Goal: Information Seeking & Learning: Find specific fact

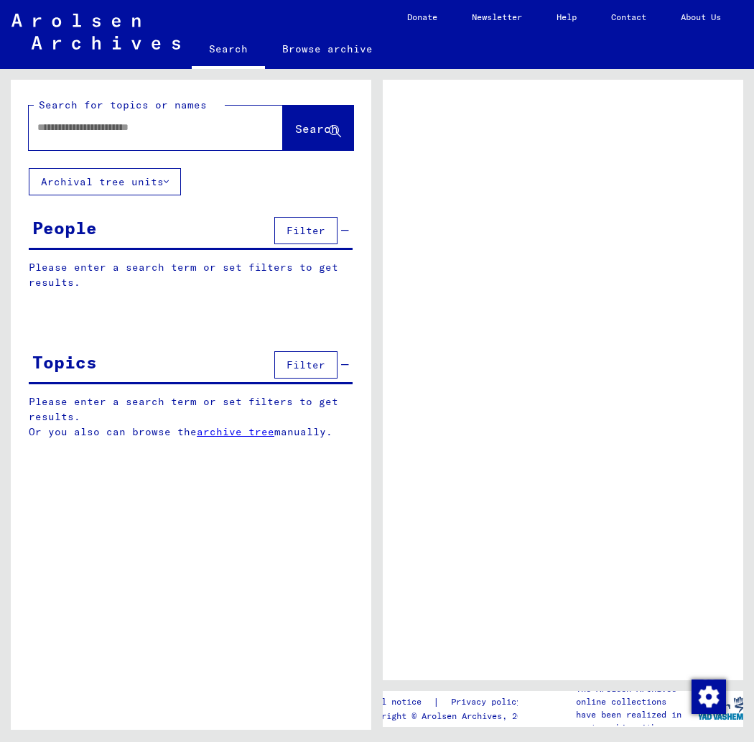
click at [104, 129] on input "text" at bounding box center [142, 127] width 211 height 15
type input "****"
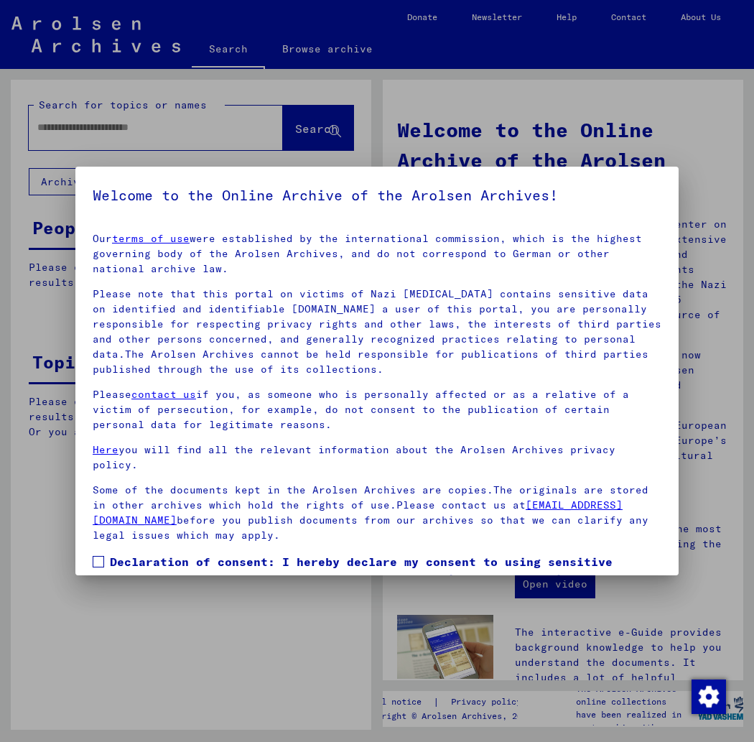
click at [105, 553] on label "Declaration of consent: I hereby declare my consent to using sensitive personal…" at bounding box center [377, 587] width 569 height 69
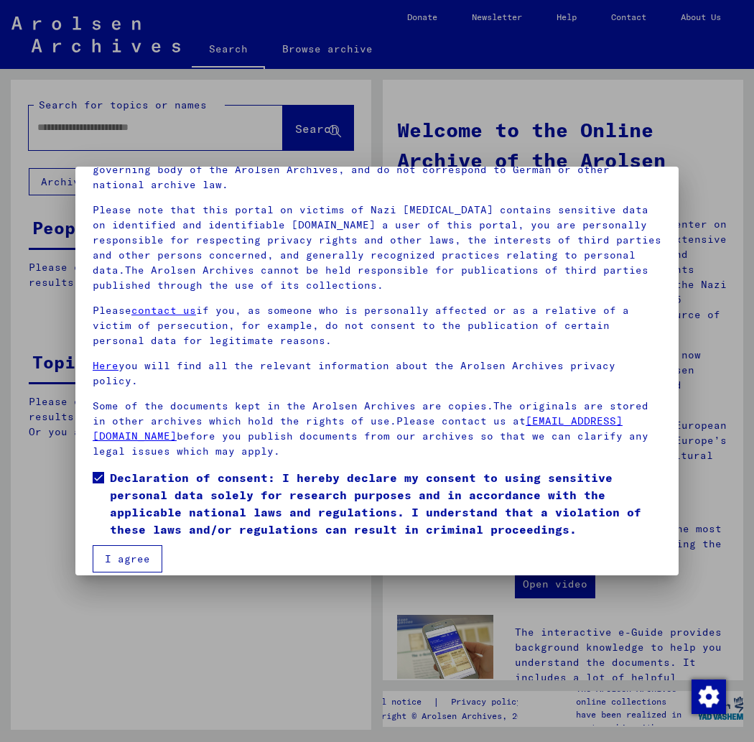
click at [139, 550] on button "I agree" at bounding box center [128, 558] width 70 height 27
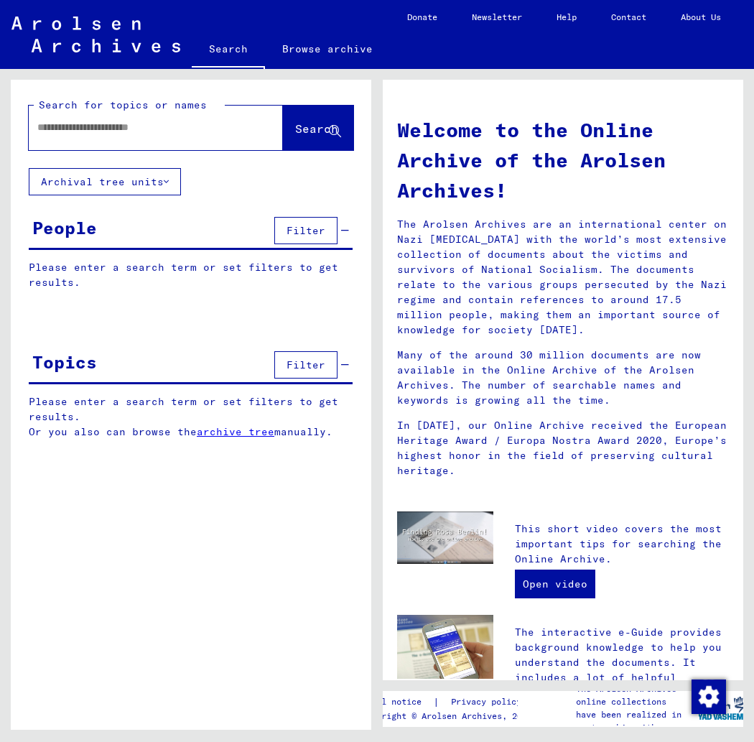
click at [221, 134] on div at bounding box center [156, 128] width 254 height 45
click at [190, 129] on input "text" at bounding box center [138, 127] width 202 height 15
click at [295, 125] on span "Search" at bounding box center [316, 128] width 43 height 14
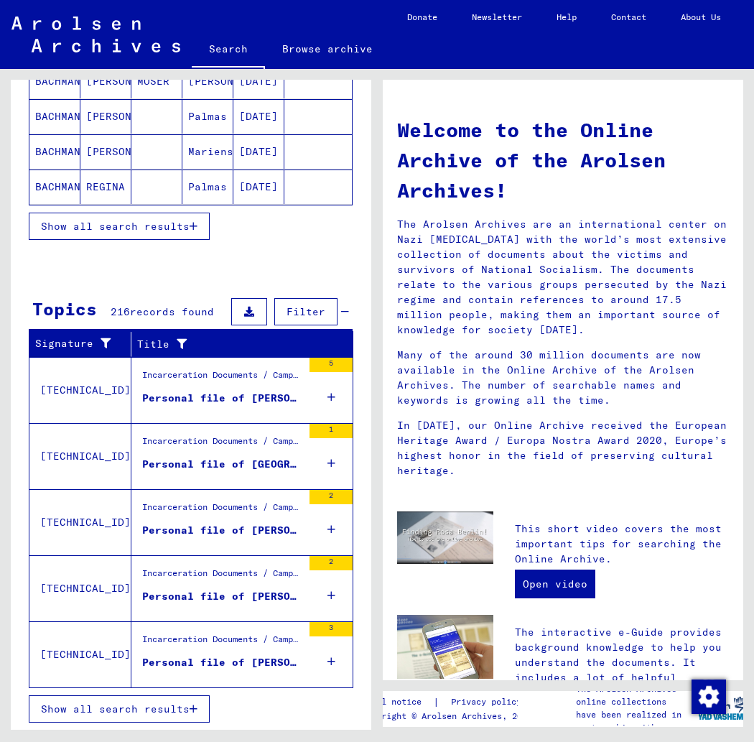
scroll to position [261, 0]
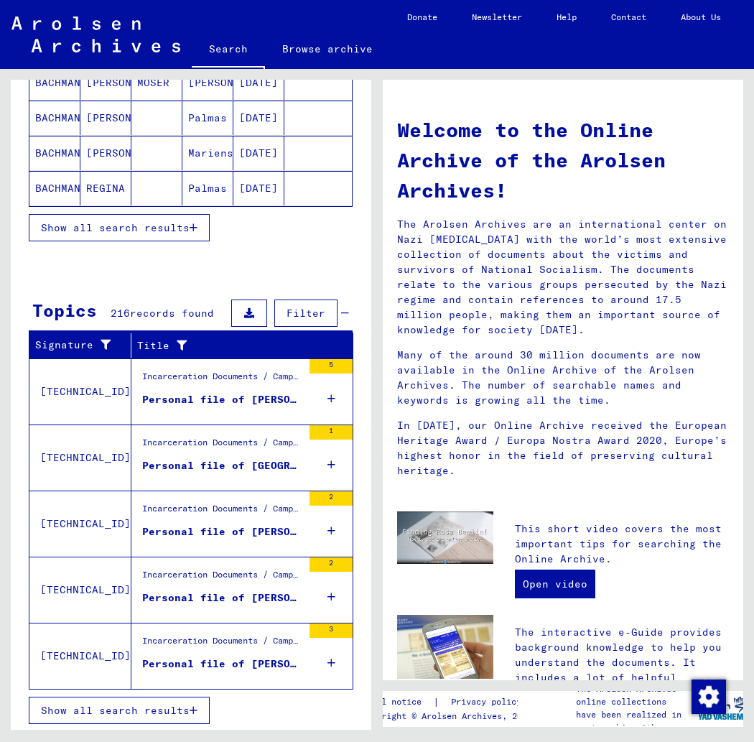
click at [244, 392] on div "Personal file of [PERSON_NAME], born on [DEMOGRAPHIC_DATA], born in [GEOGRAPHIC…" at bounding box center [222, 399] width 160 height 15
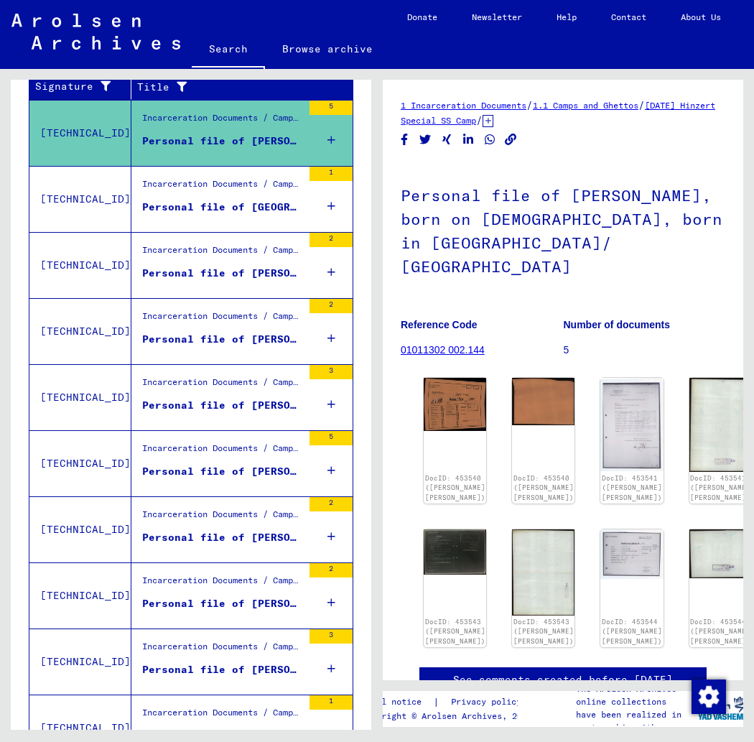
scroll to position [258, 0]
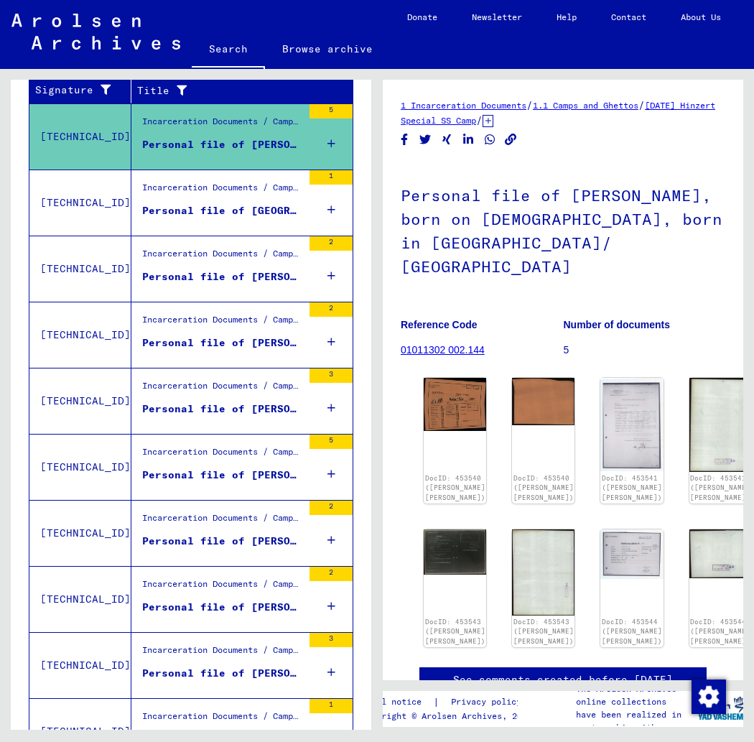
click at [258, 203] on div "Personal file of [GEOGRAPHIC_DATA][PERSON_NAME], born on [DEMOGRAPHIC_DATA], bo…" at bounding box center [222, 210] width 160 height 15
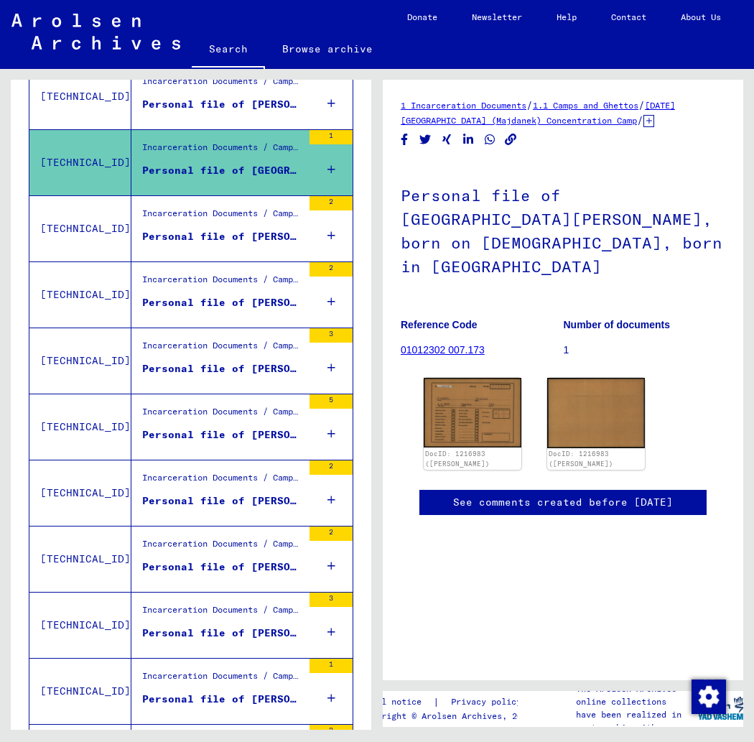
scroll to position [295, 0]
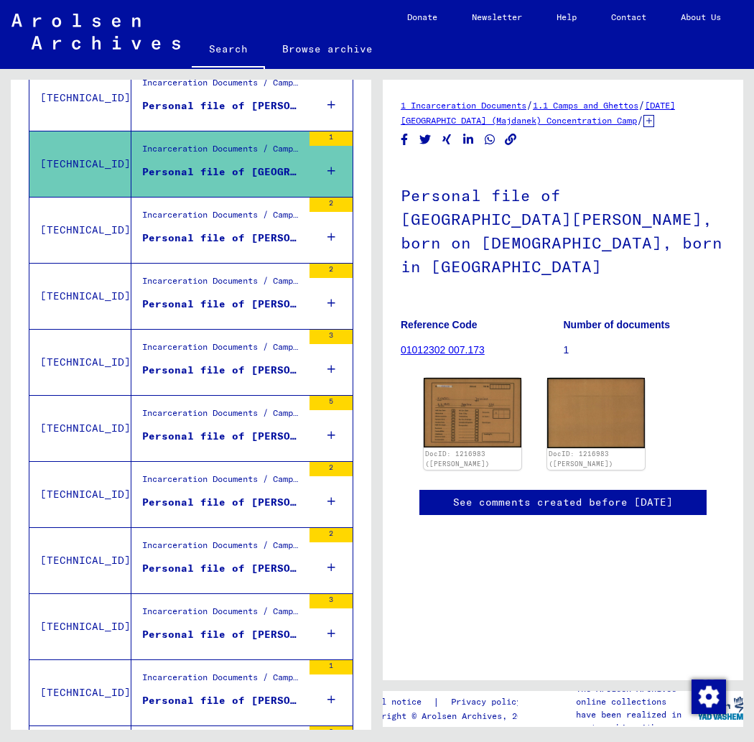
click at [269, 234] on div "Personal file of [PERSON_NAME], born on [DEMOGRAPHIC_DATA]" at bounding box center [222, 237] width 160 height 15
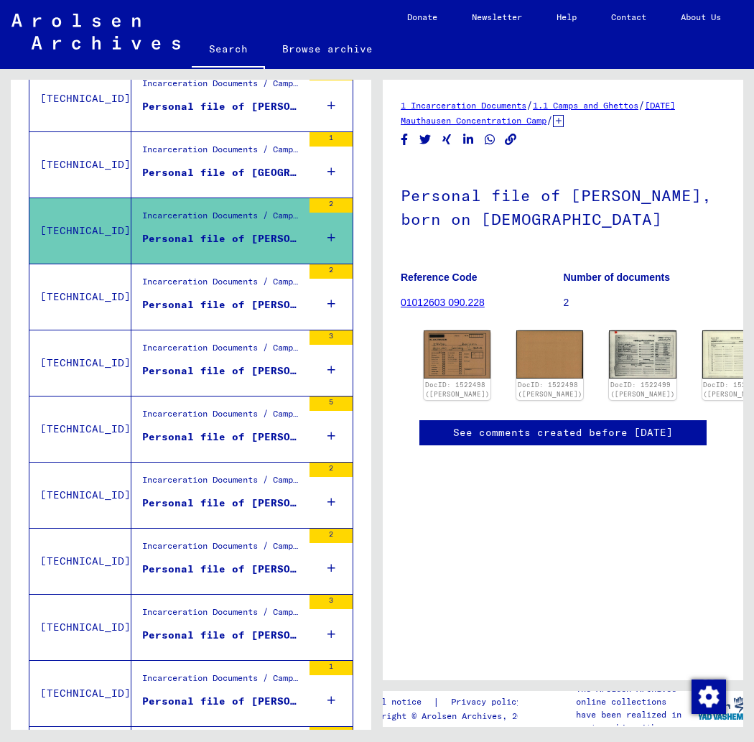
scroll to position [299, 0]
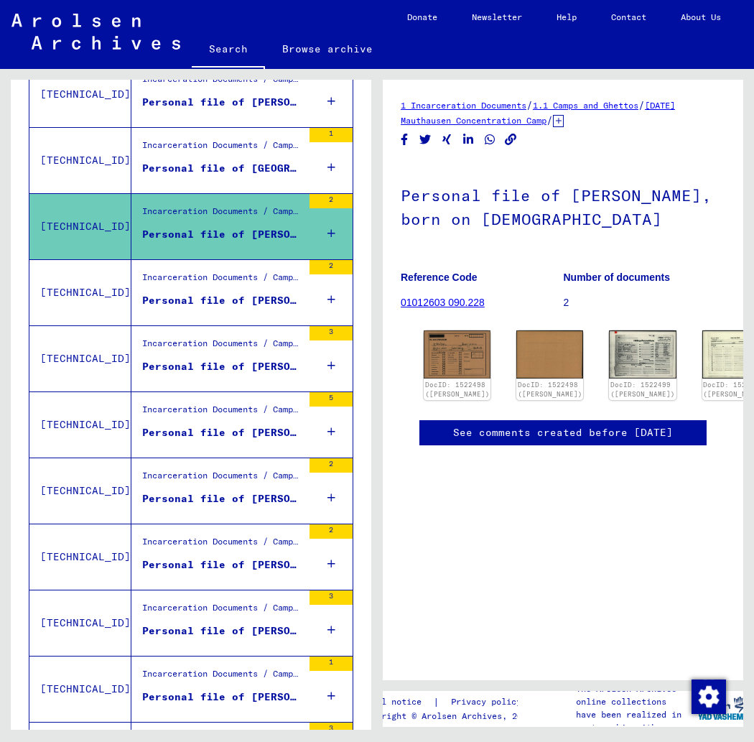
click at [248, 300] on div "Personal file of [PERSON_NAME], born on [DEMOGRAPHIC_DATA]" at bounding box center [222, 300] width 160 height 15
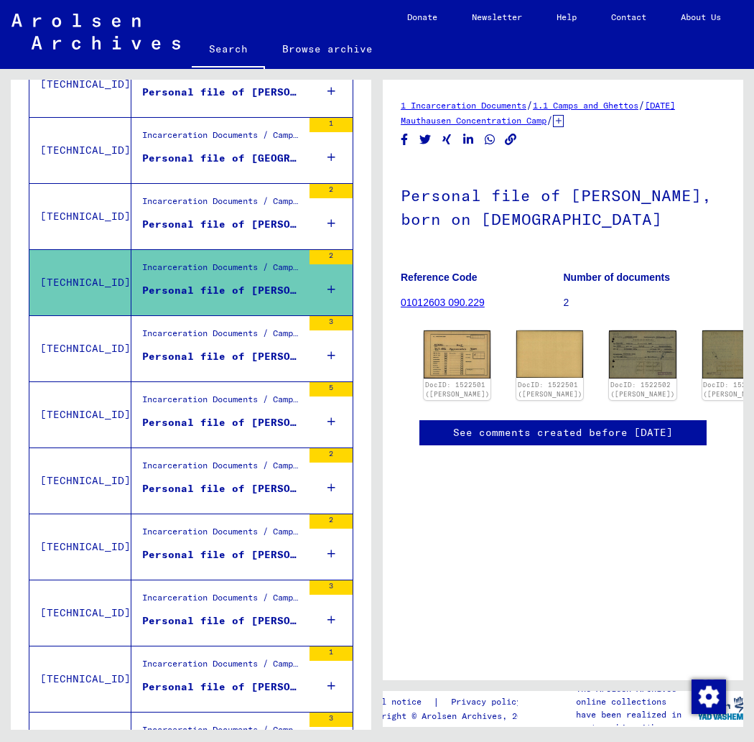
scroll to position [310, 0]
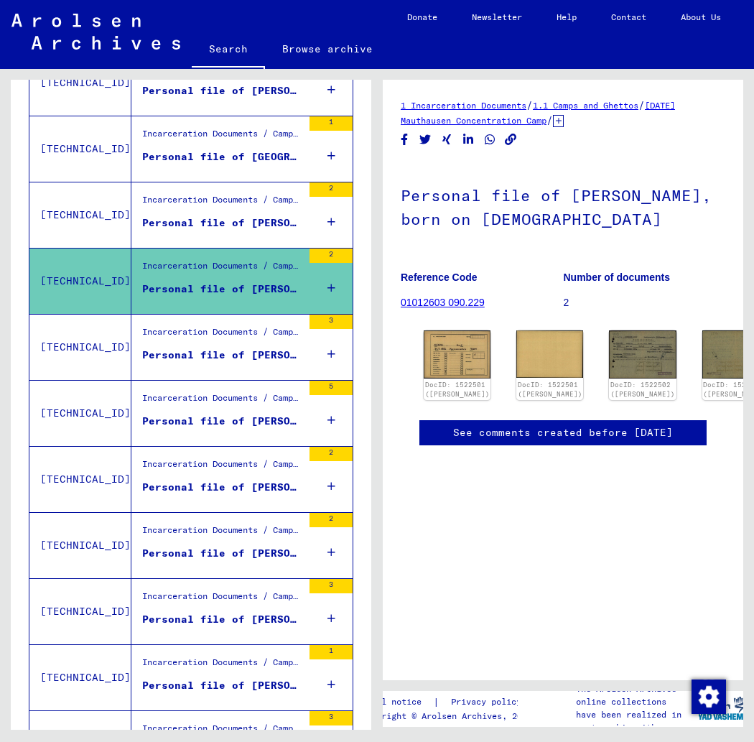
click at [261, 358] on div "Personal file of [PERSON_NAME], born on [DEMOGRAPHIC_DATA]" at bounding box center [222, 354] width 160 height 15
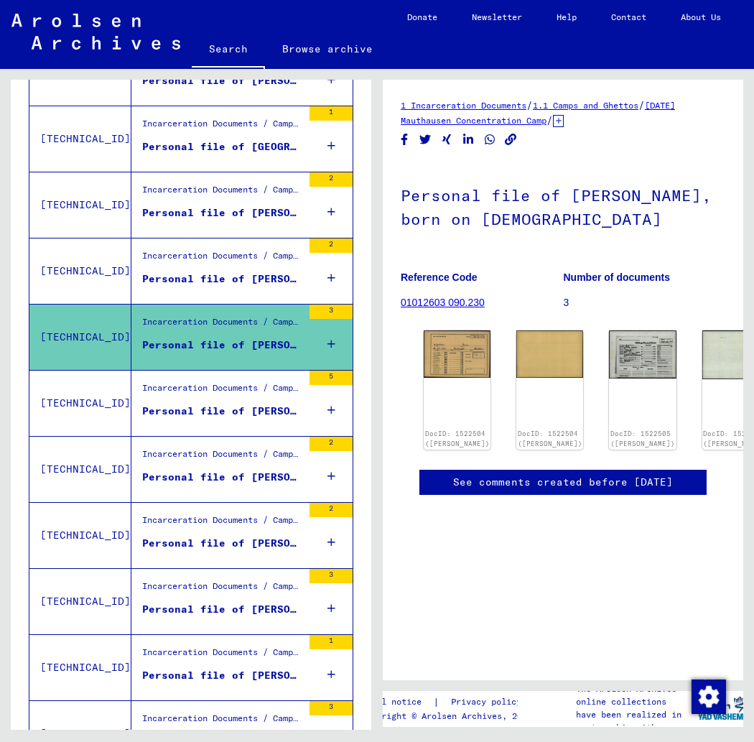
scroll to position [321, 0]
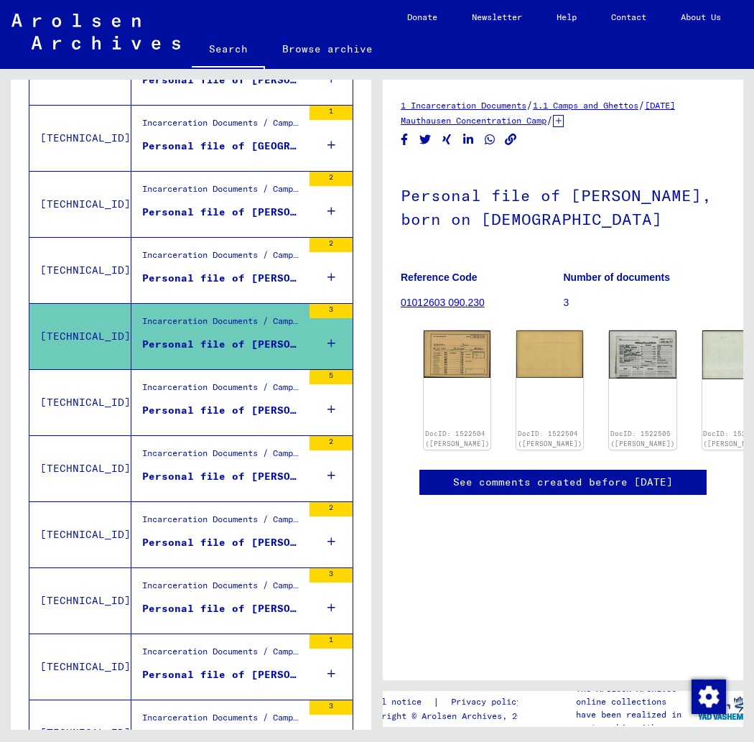
click at [258, 411] on div "Personal file of [PERSON_NAME], born on [DEMOGRAPHIC_DATA], born in [GEOGRAPHIC…" at bounding box center [222, 410] width 160 height 15
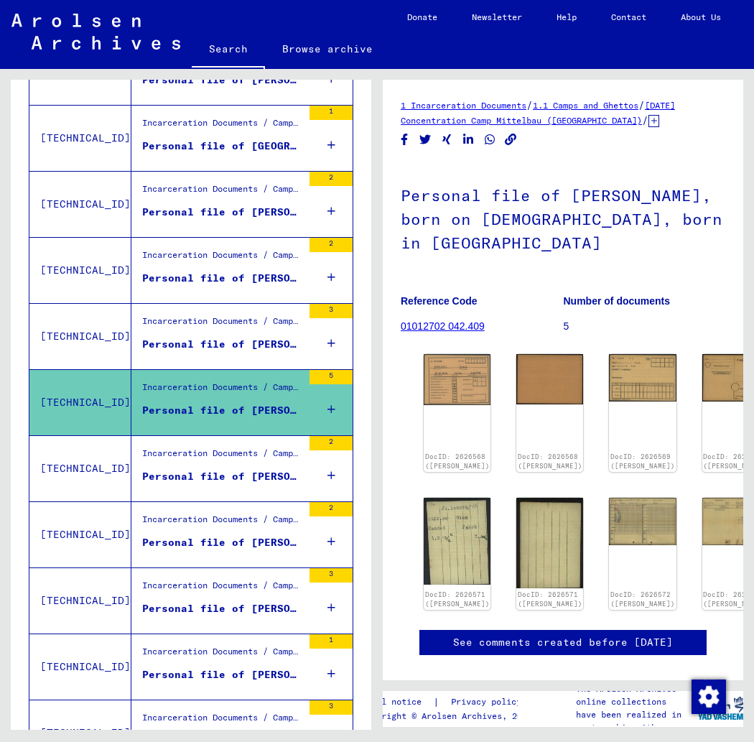
click at [242, 456] on div "Incarceration Documents / Camps and Ghettos / Concentration Camp Mittelbau (Dor…" at bounding box center [222, 457] width 160 height 20
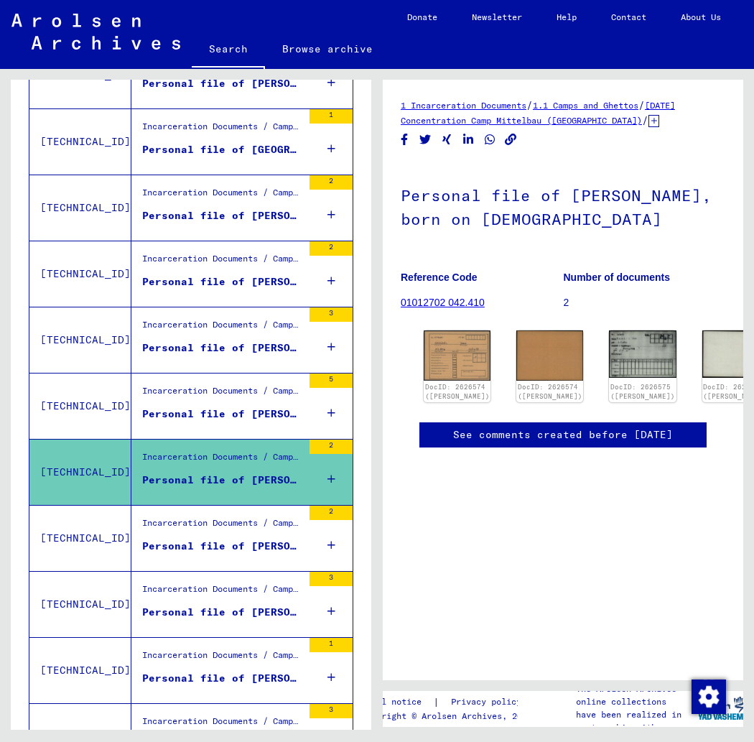
scroll to position [316, 0]
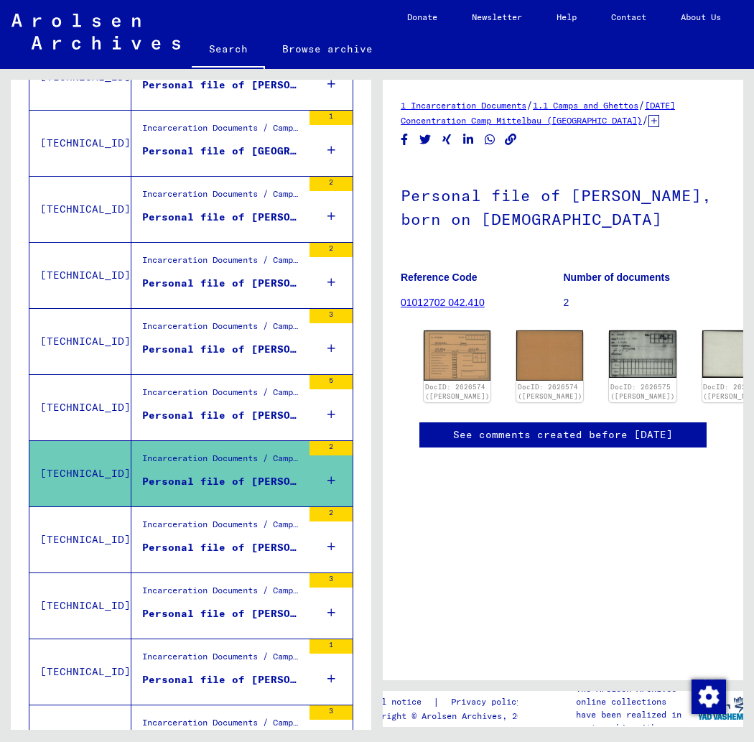
click at [252, 524] on div "Incarceration Documents / Camps and Ghettos / [GEOGRAPHIC_DATA] ([GEOGRAPHIC_DA…" at bounding box center [222, 528] width 160 height 20
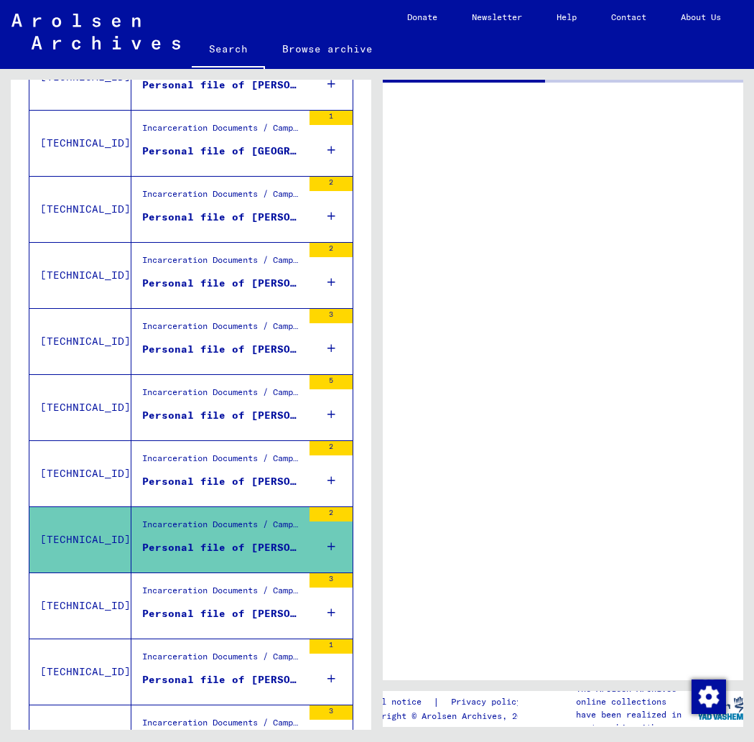
scroll to position [315, 0]
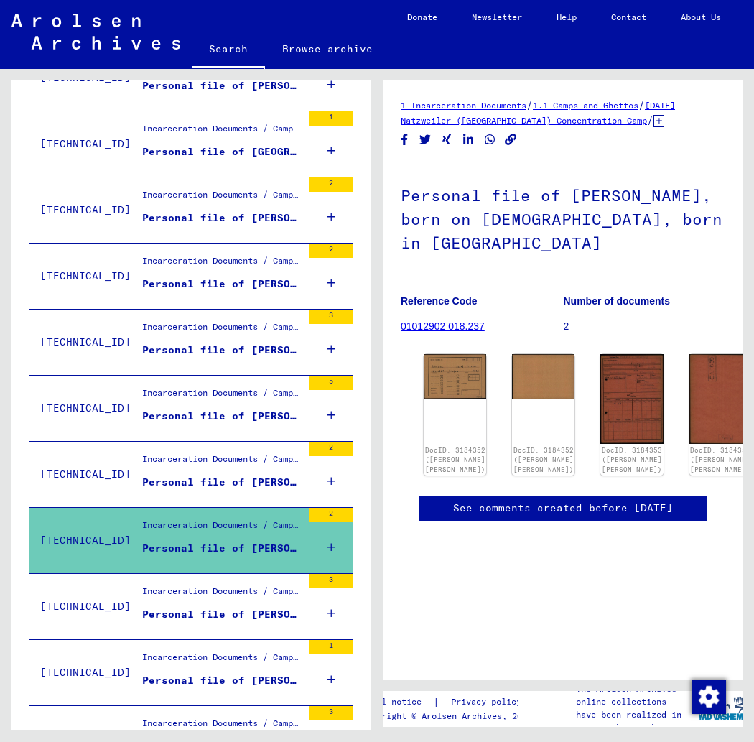
click at [250, 594] on div "Incarceration Documents / Camps and Ghettos / Stutthof Concentration Camp / Ind…" at bounding box center [222, 594] width 160 height 20
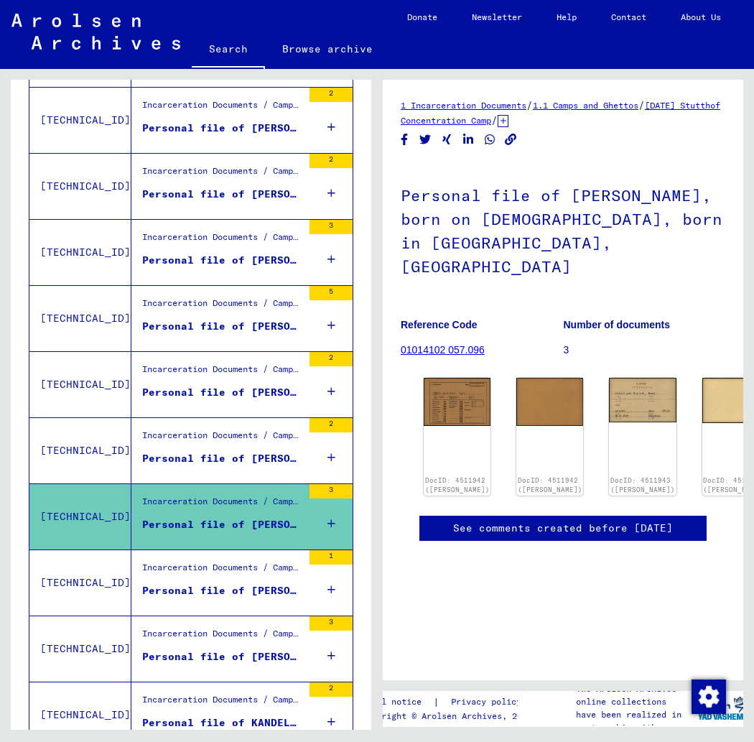
scroll to position [411, 0]
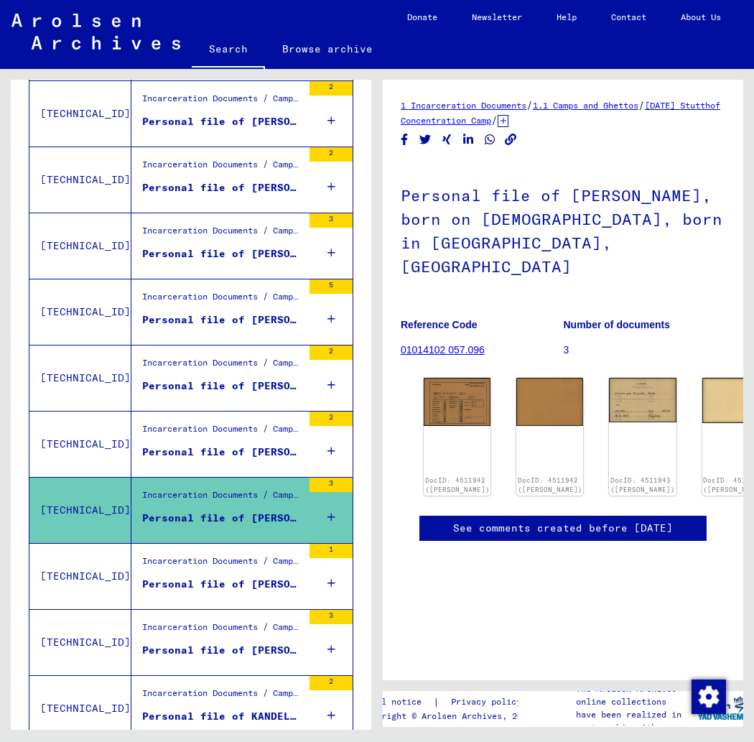
click at [247, 561] on div "Incarceration Documents / Camps and Ghettos / Stutthof Concentration Camp / Ind…" at bounding box center [222, 564] width 160 height 20
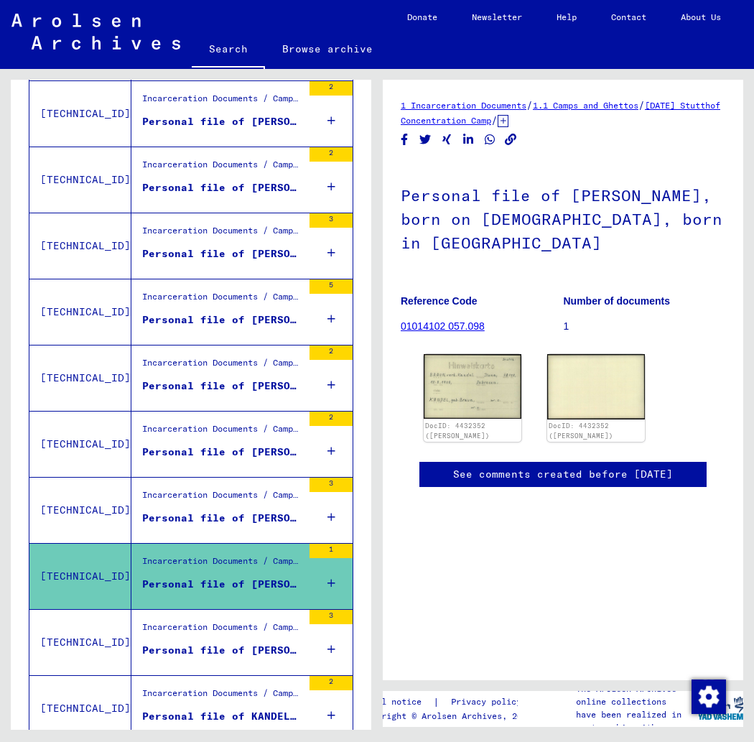
click at [263, 626] on div "Incarceration Documents / Camps and Ghettos / Stutthof Concentration Camp / Ind…" at bounding box center [222, 630] width 160 height 20
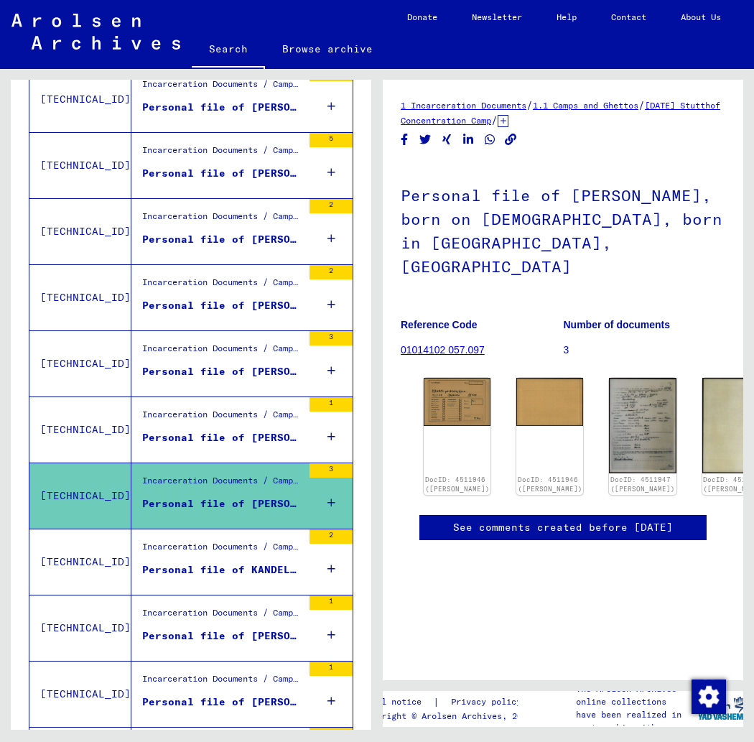
scroll to position [573, 0]
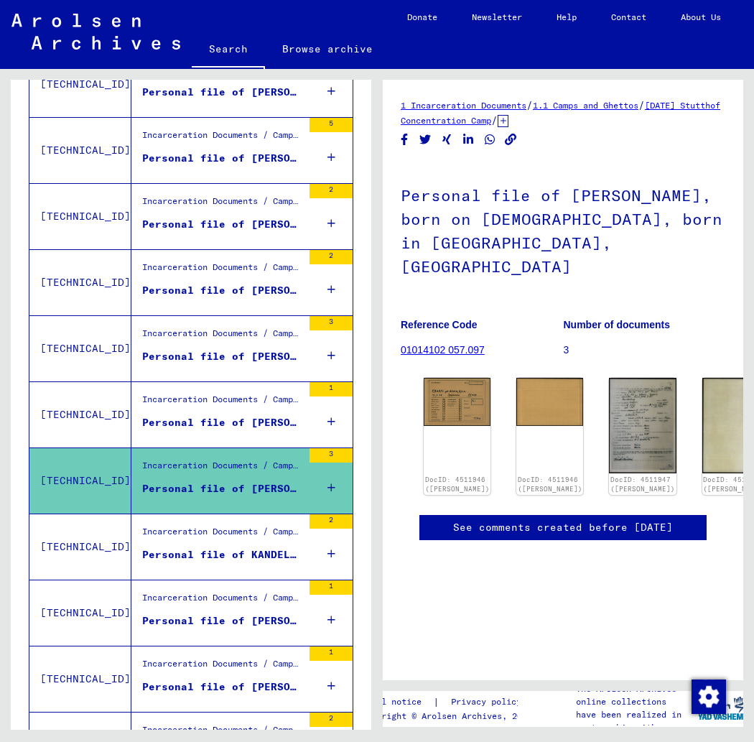
click at [232, 532] on div "Incarceration Documents / Camps and Ghettos / Stutthof Concentration Camp / Ind…" at bounding box center [222, 535] width 160 height 20
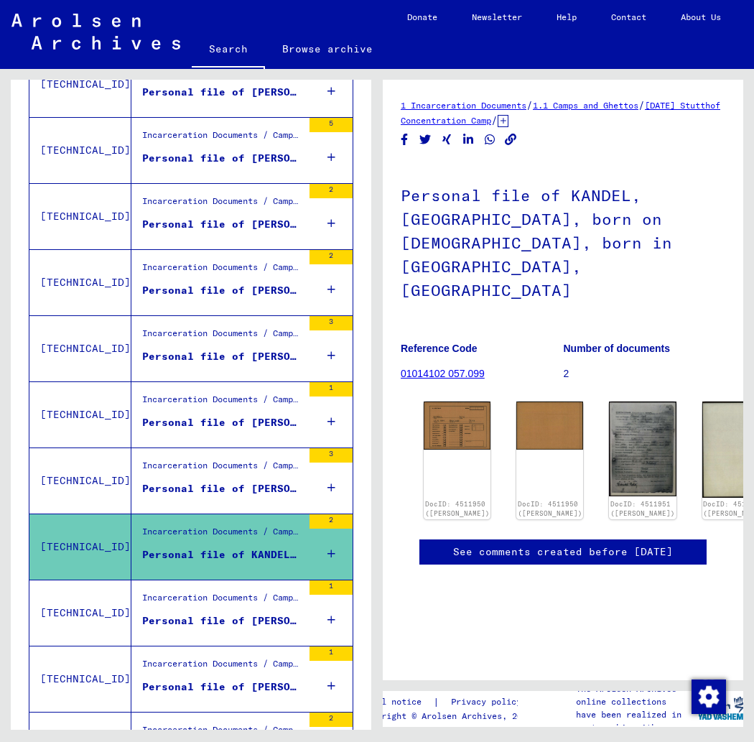
click at [267, 599] on div "Incarceration Documents / Camps and Ghettos / Stutthof Concentration Camp / Ind…" at bounding box center [222, 601] width 160 height 20
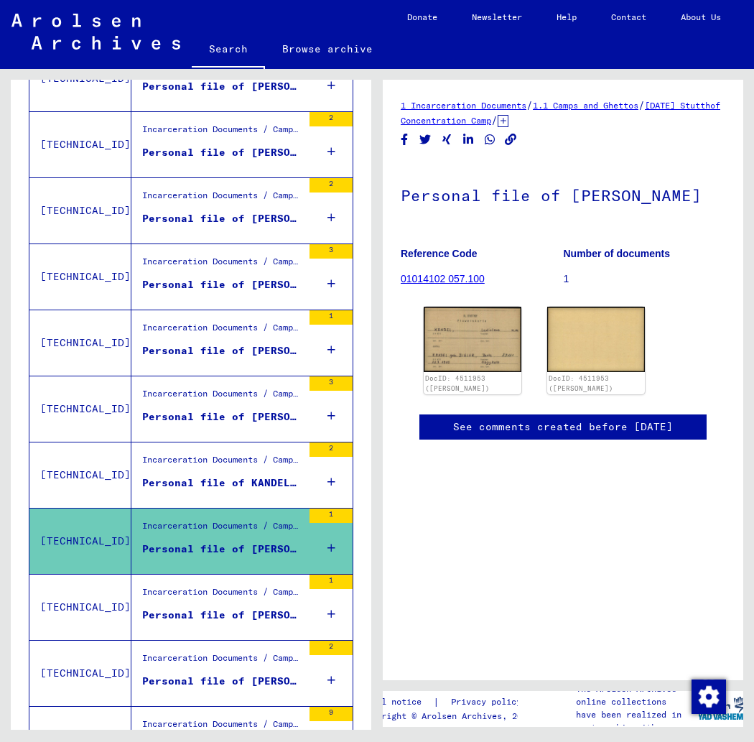
scroll to position [630, 0]
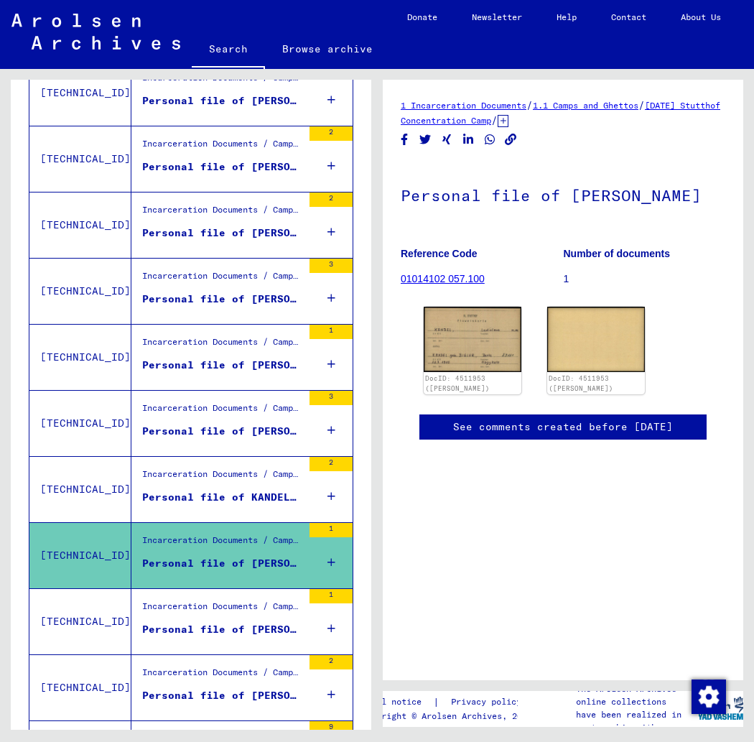
click at [267, 607] on div "Incarceration Documents / Camps and Ghettos / Stutthof Concentration Camp / Ind…" at bounding box center [222, 609] width 160 height 20
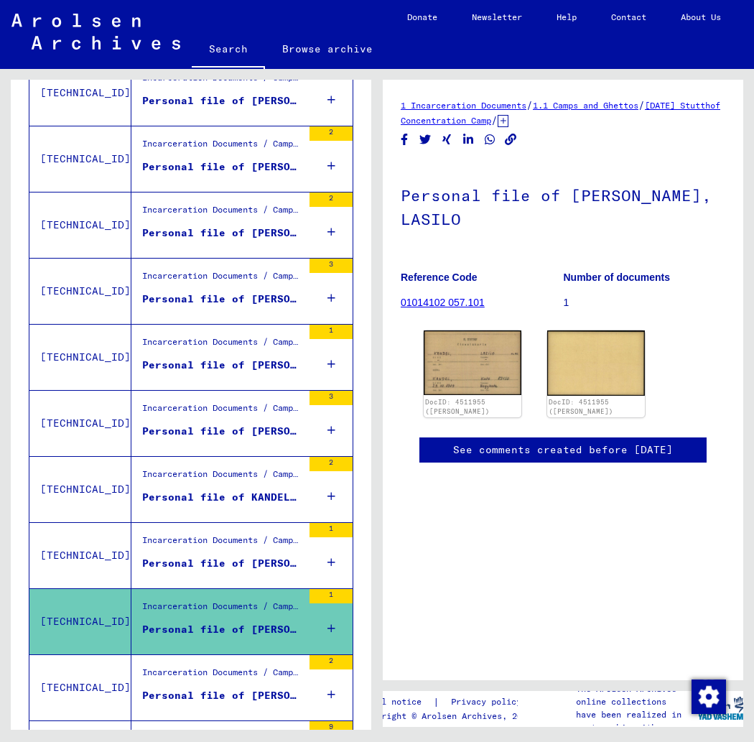
click at [263, 670] on div "Incarceration Documents / Camps and Ghettos / Stutthof Concentration Camp / Ind…" at bounding box center [222, 676] width 160 height 20
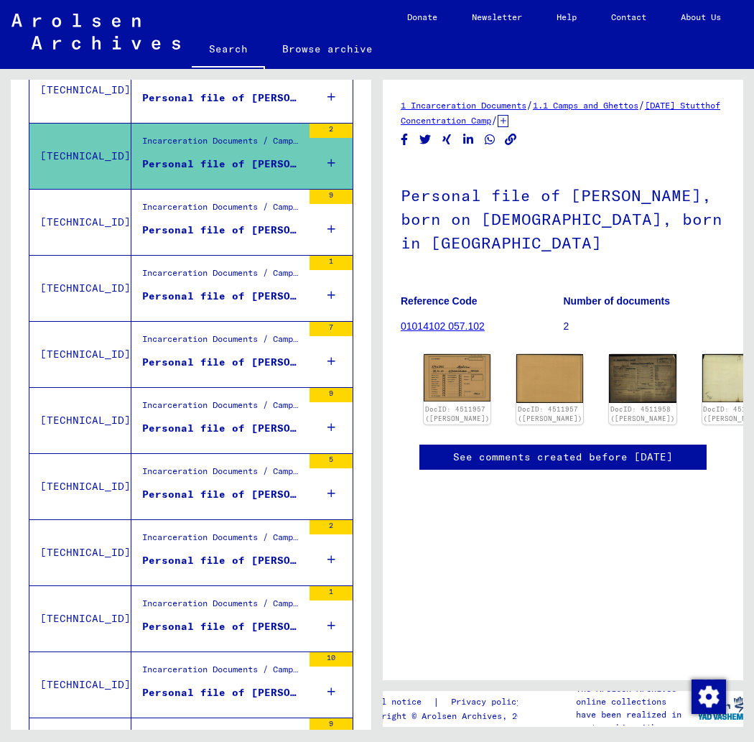
scroll to position [1164, 0]
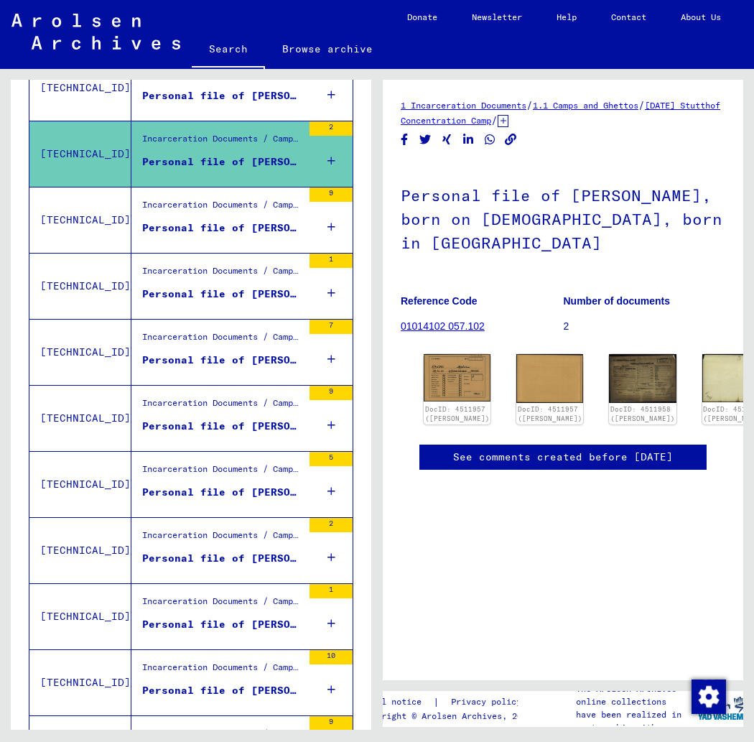
click at [218, 231] on div "Personal file of [PERSON_NAME], born on [DEMOGRAPHIC_DATA]" at bounding box center [222, 227] width 160 height 15
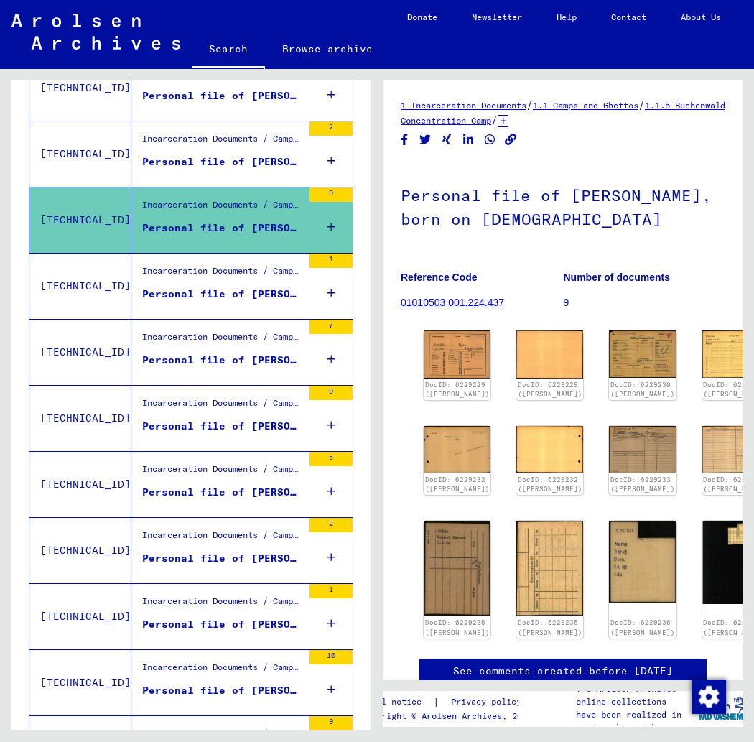
click at [233, 278] on div "Incarceration Documents / Camps and Ghettos / Buchenwald Concentration Camp / I…" at bounding box center [222, 274] width 160 height 20
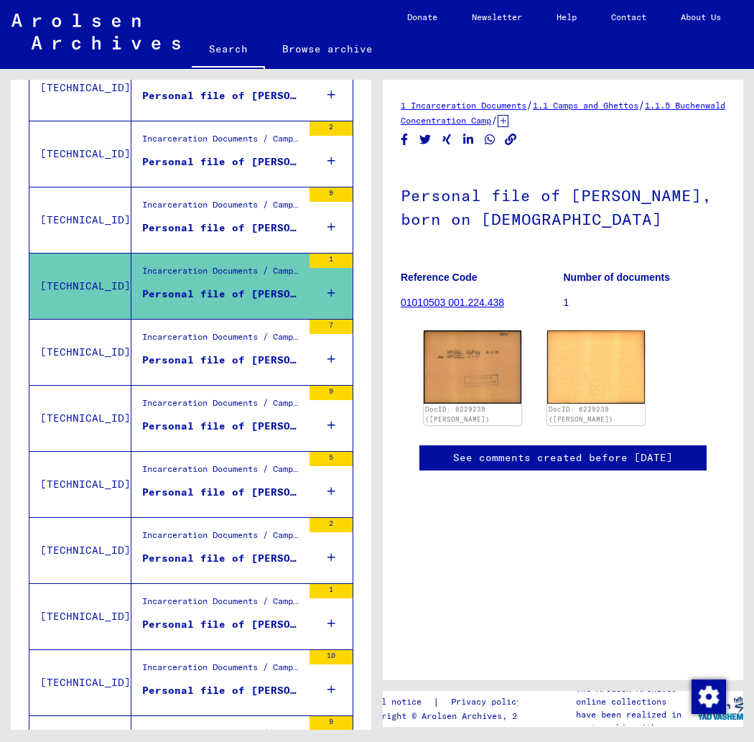
click at [251, 336] on div "Incarceration Documents / Camps and Ghettos / Buchenwald Concentration Camp / I…" at bounding box center [222, 340] width 160 height 20
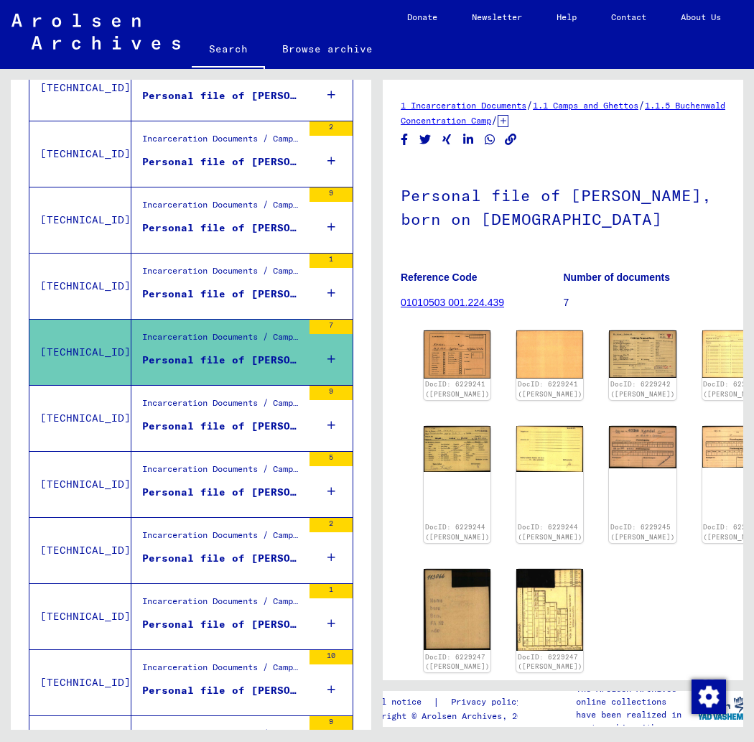
click at [251, 406] on div "Incarceration Documents / Camps and Ghettos / Buchenwald Concentration Camp / I…" at bounding box center [222, 406] width 160 height 20
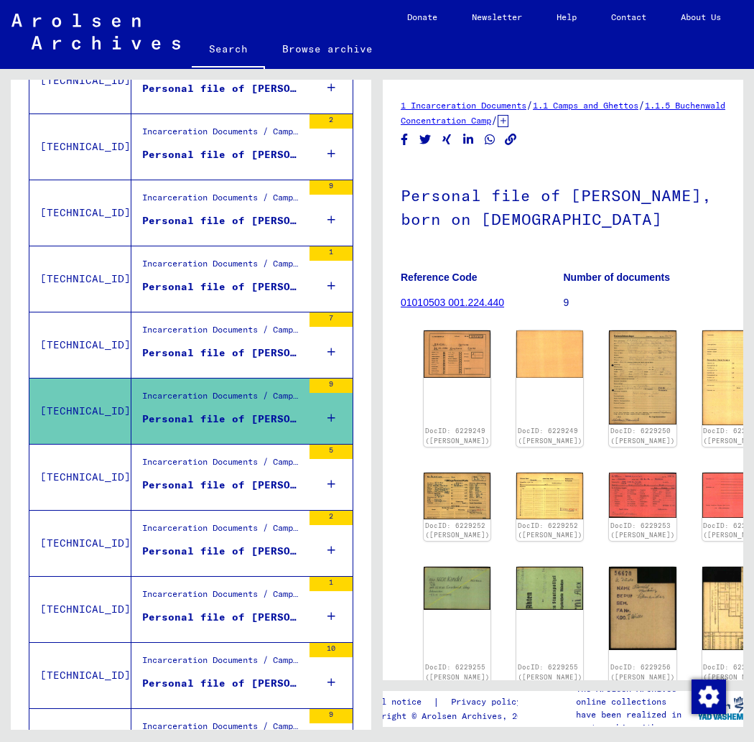
scroll to position [1170, 0]
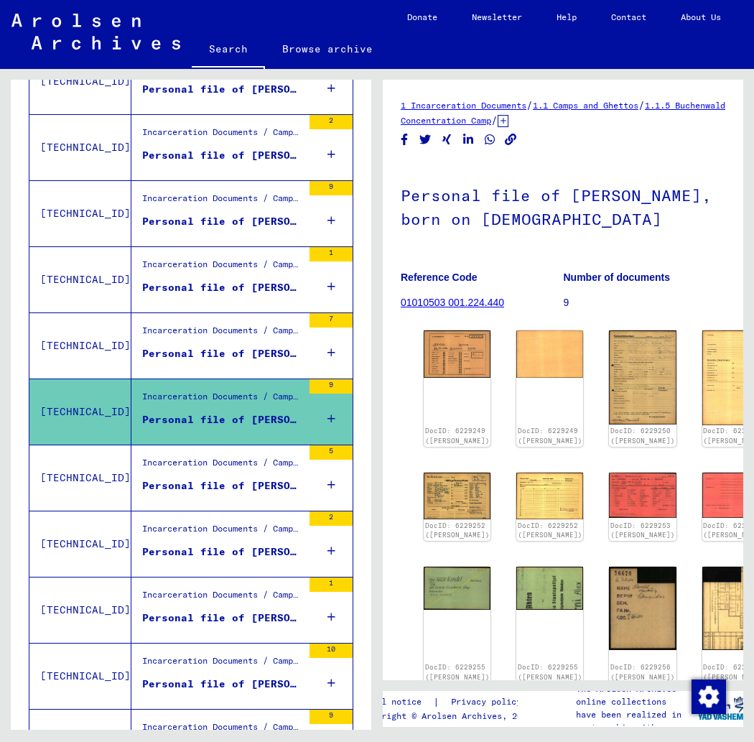
click at [257, 458] on div "Incarceration Documents / Camps and Ghettos / Buchenwald Concentration Camp / I…" at bounding box center [222, 466] width 160 height 20
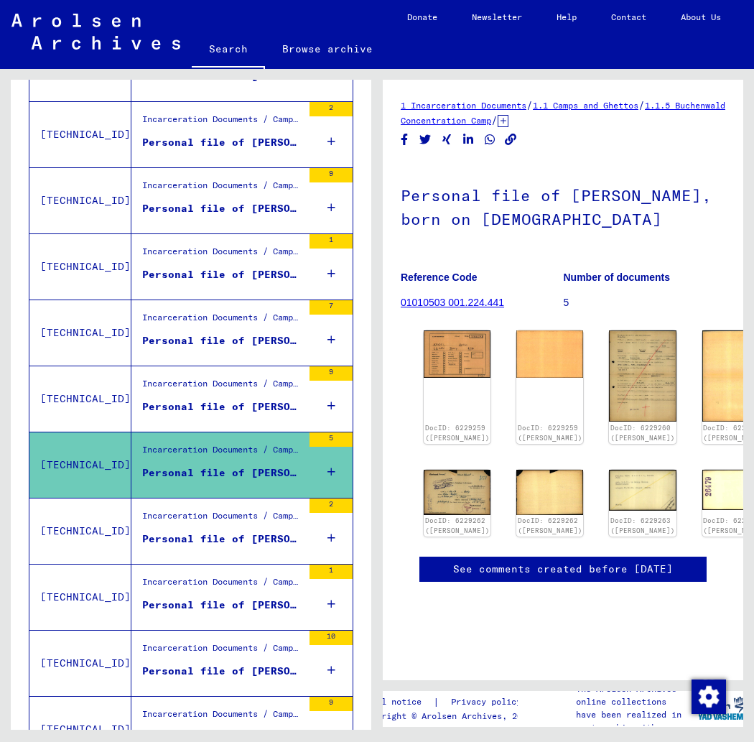
click at [262, 515] on div "Incarceration Documents / Camps and Ghettos / Buchenwald Concentration Camp / I…" at bounding box center [222, 519] width 160 height 20
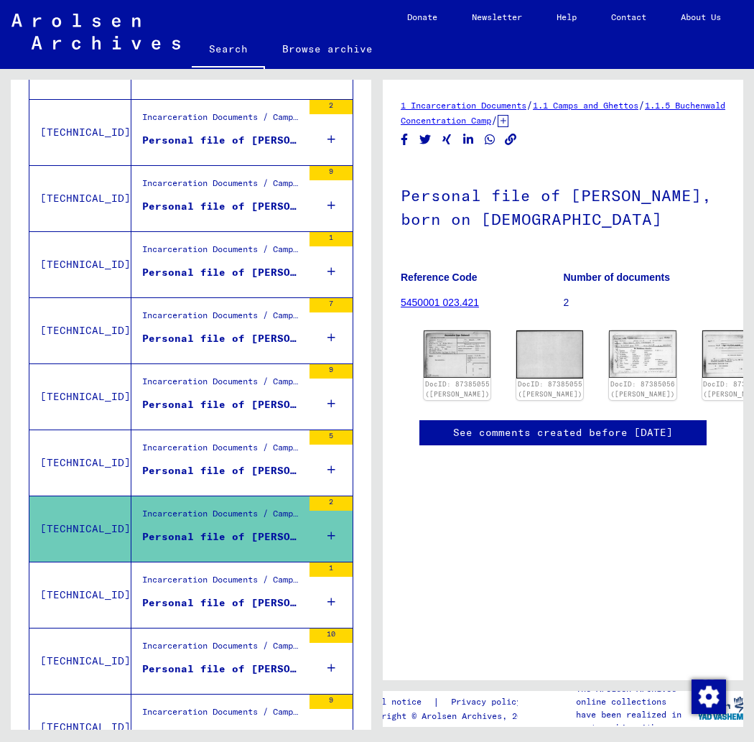
click at [260, 576] on div "Incarceration Documents / Camps and Ghettos / Buchenwald Concentration Camp / I…" at bounding box center [222, 583] width 160 height 20
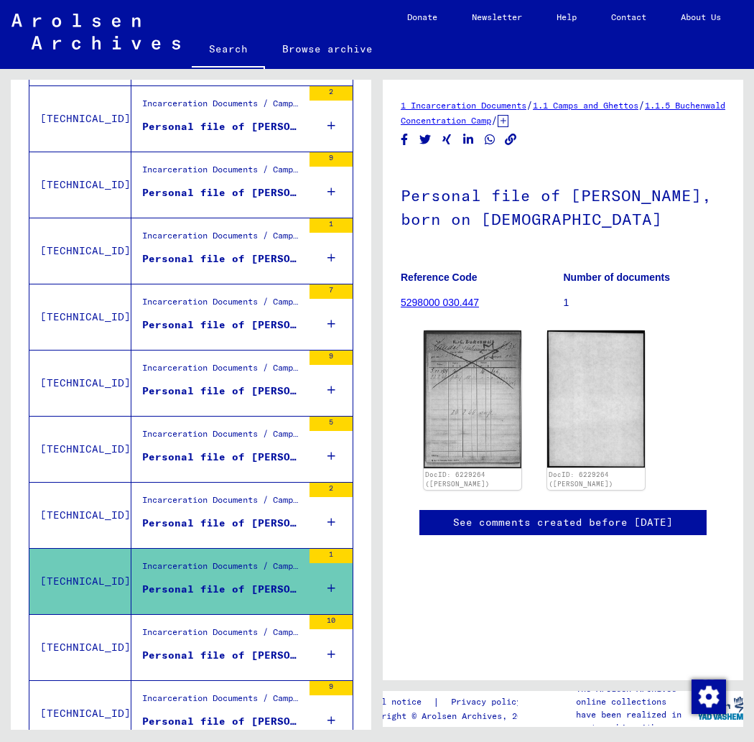
click at [255, 627] on div "Incarceration Documents / Camps and Ghettos / Buchenwald Concentration Camp / I…" at bounding box center [222, 635] width 160 height 20
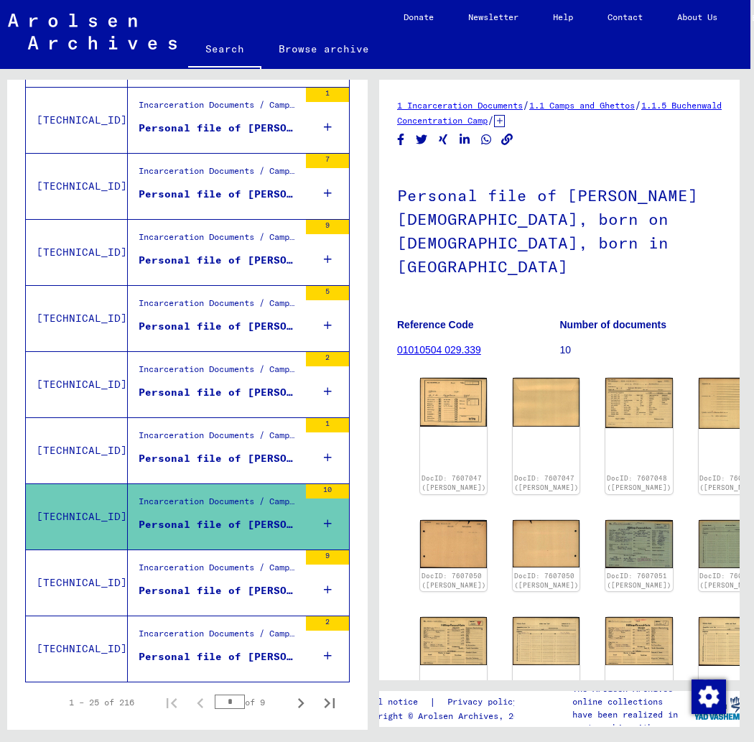
click at [243, 566] on div "Incarceration Documents / Camps and Ghettos / Buchenwald Concentration Camp / I…" at bounding box center [219, 571] width 160 height 20
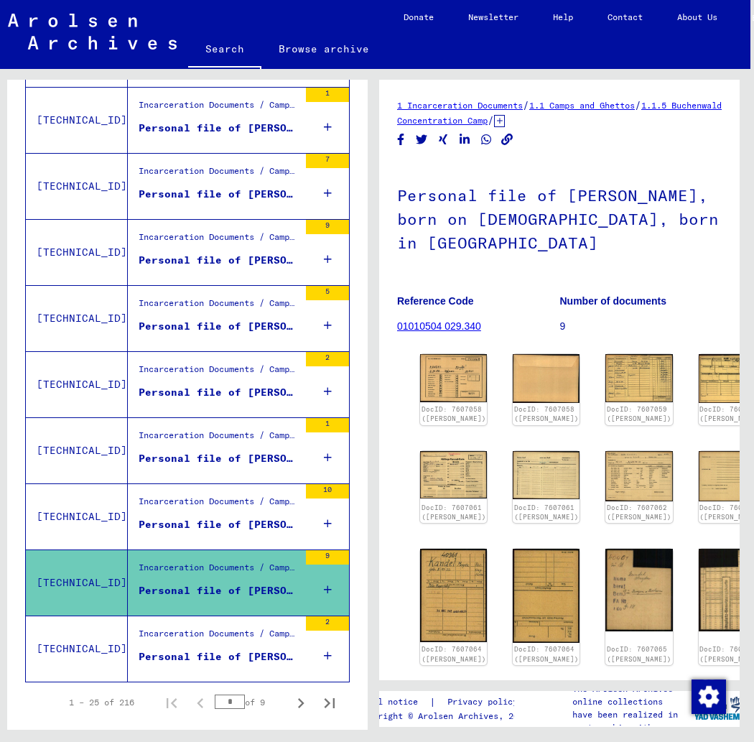
click at [253, 631] on div "Incarceration Documents / Camps and Ghettos / Dachau Concentration Camp / Indiv…" at bounding box center [219, 637] width 160 height 20
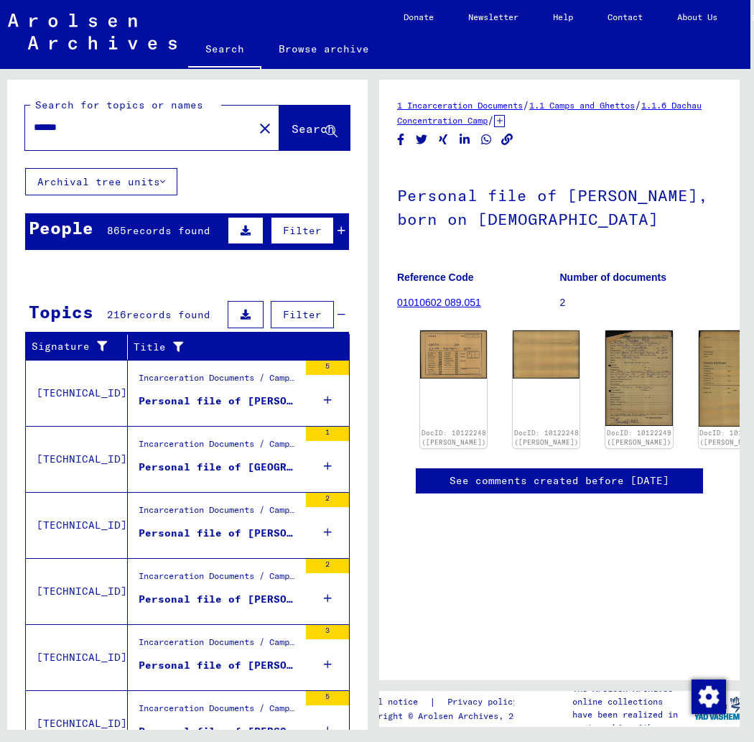
click at [34, 128] on input "******" at bounding box center [139, 127] width 211 height 15
type input "**********"
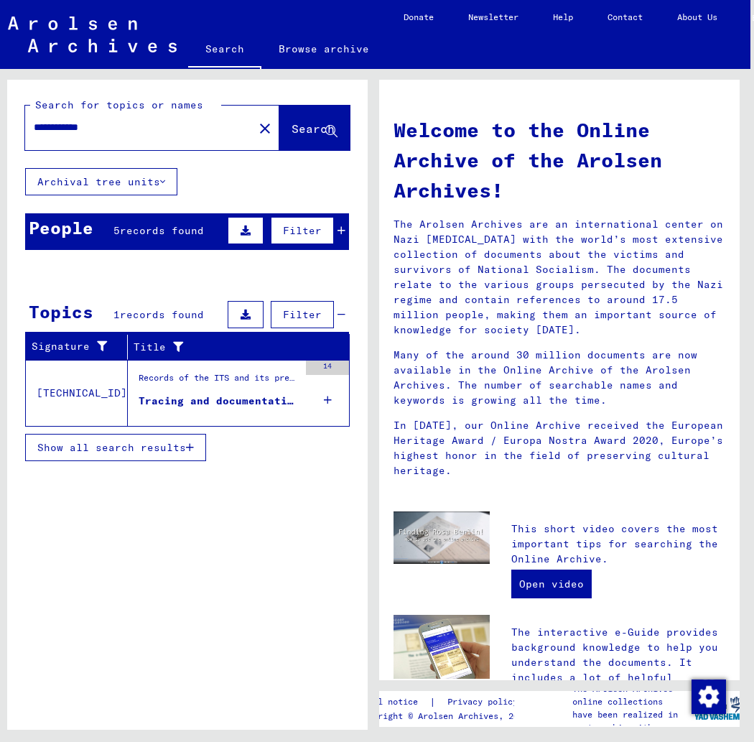
click at [266, 401] on div "Tracing and documentation case no. 307.530 for [PERSON_NAME] born [DEMOGRAPHIC_…" at bounding box center [219, 400] width 160 height 15
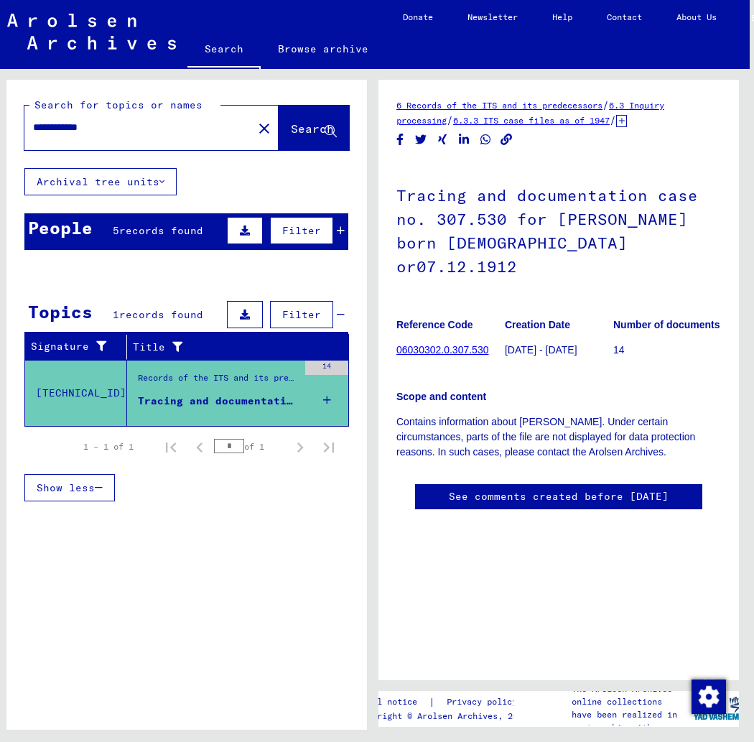
click at [446, 344] on link "06030302.0.307.530" at bounding box center [442, 349] width 92 height 11
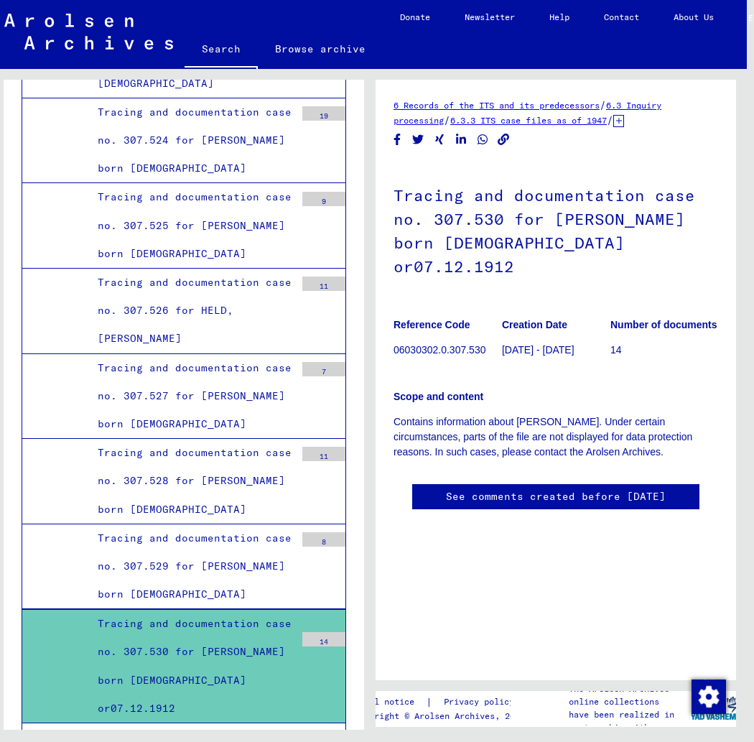
scroll to position [8, 0]
click at [326, 632] on div "14" at bounding box center [323, 639] width 43 height 14
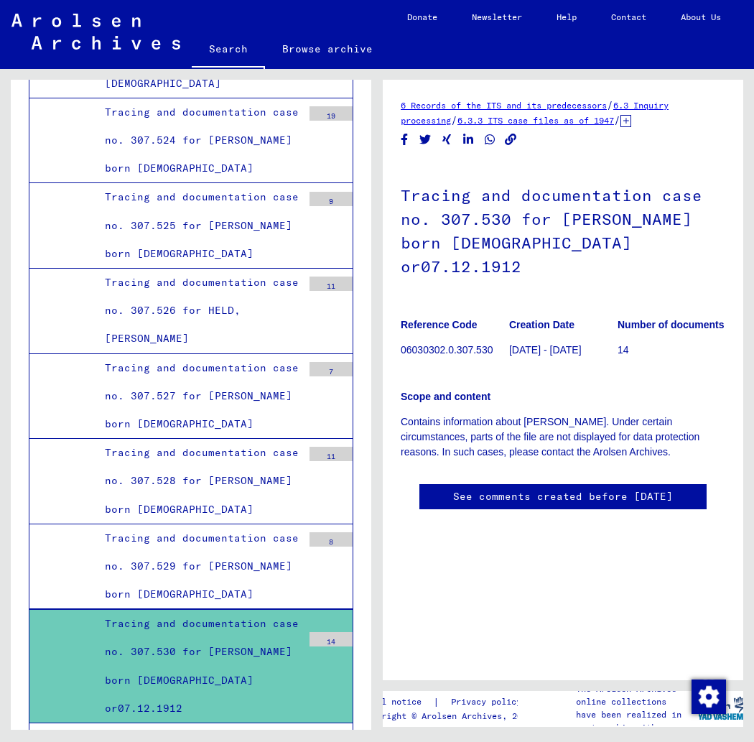
scroll to position [0, 0]
click at [513, 108] on link "6 Records of the ITS and its predecessors" at bounding box center [504, 105] width 206 height 11
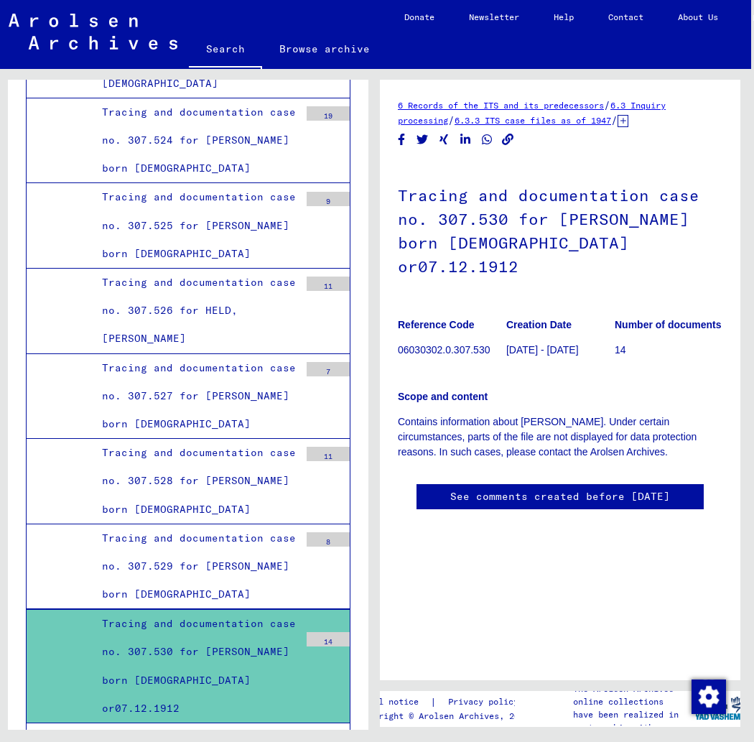
scroll to position [0, 8]
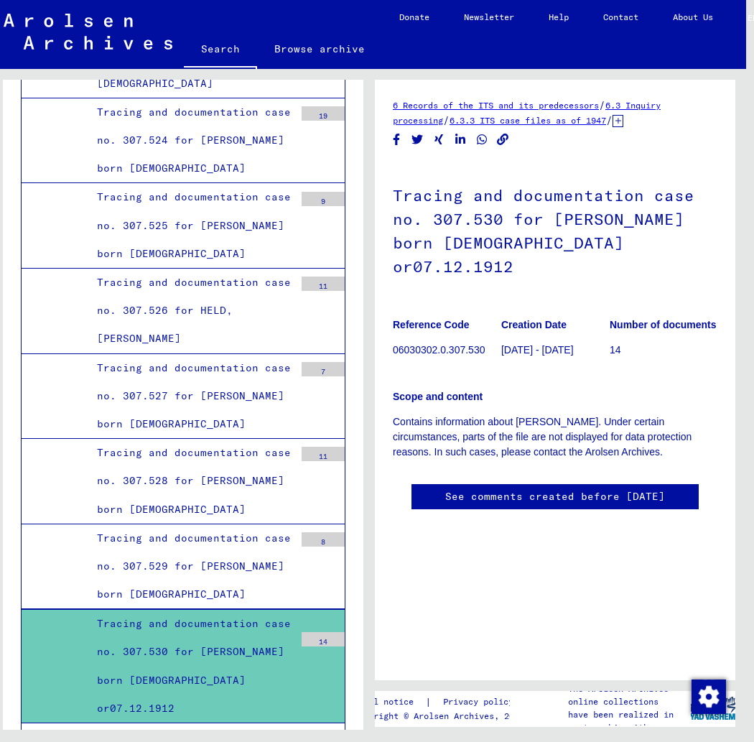
click at [528, 489] on link "See comments created before [DATE]" at bounding box center [555, 496] width 220 height 15
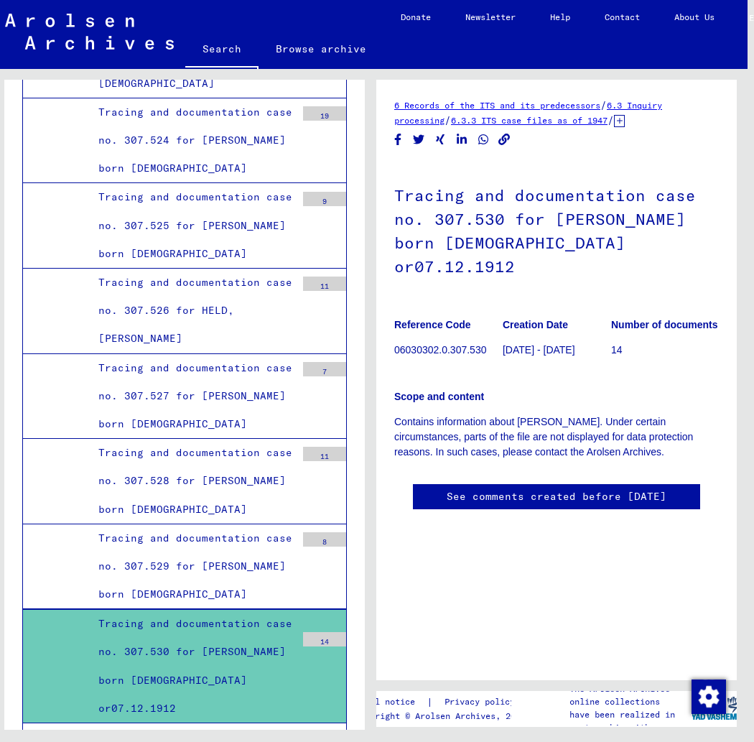
scroll to position [105, 0]
click at [328, 632] on div "14" at bounding box center [324, 639] width 43 height 14
click at [269, 610] on div "Tracing and documentation case no. 307.530 for [PERSON_NAME] born [DEMOGRAPHIC_…" at bounding box center [192, 666] width 208 height 113
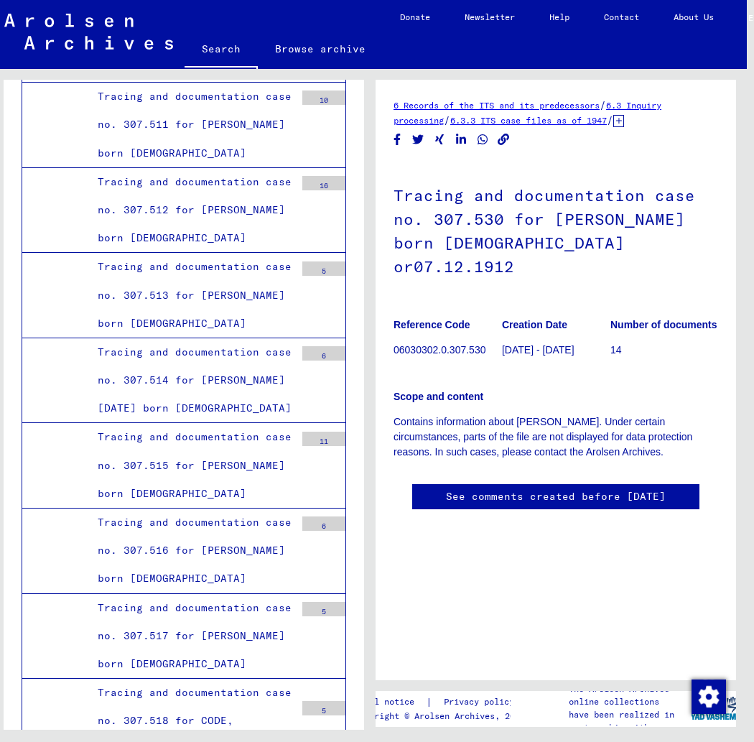
scroll to position [12041, 0]
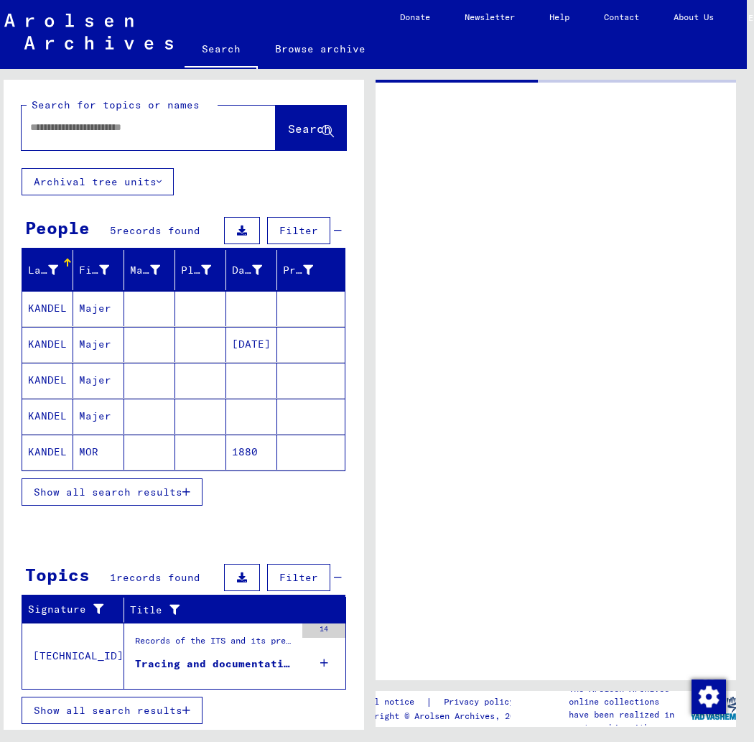
type input "*******"
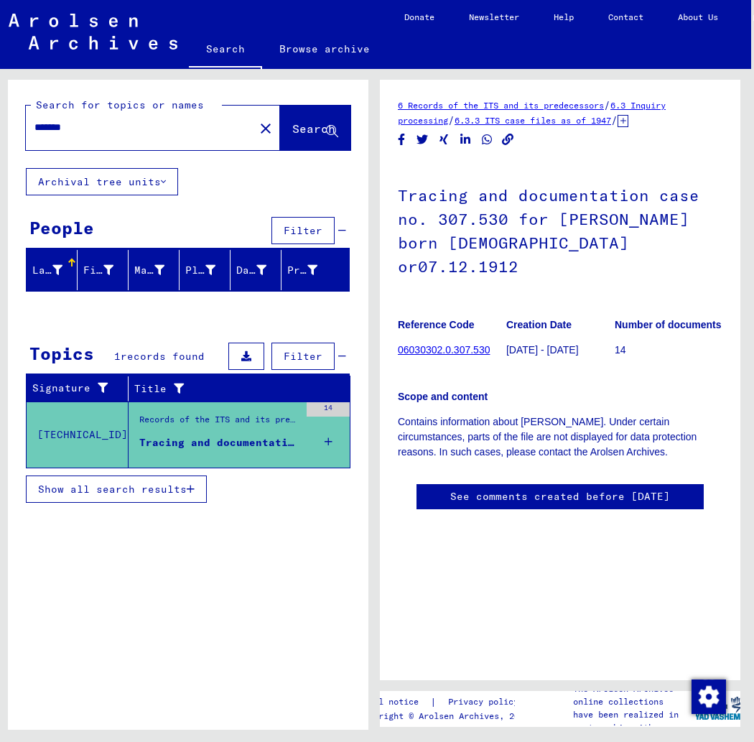
click at [132, 490] on span "Show all search results" at bounding box center [112, 488] width 149 height 13
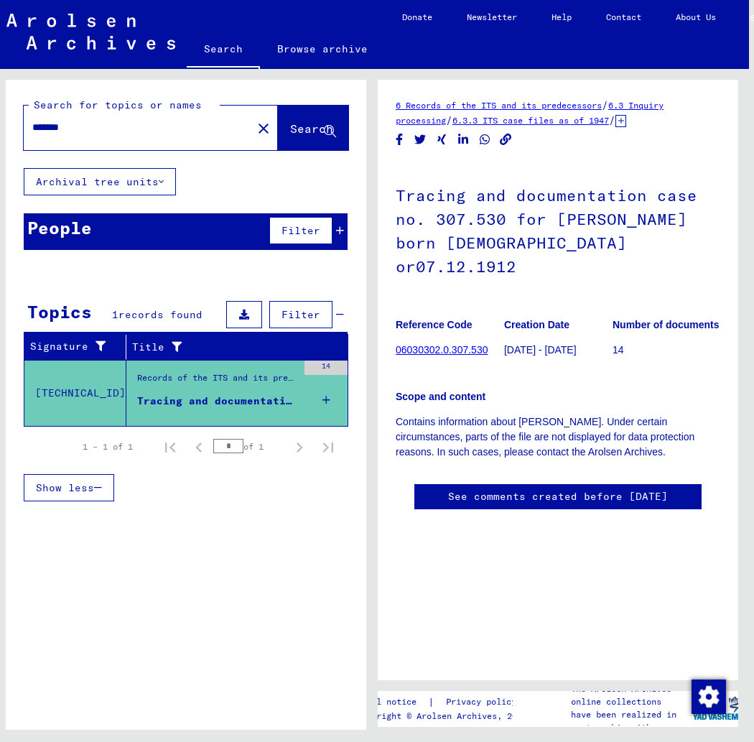
scroll to position [0, 12]
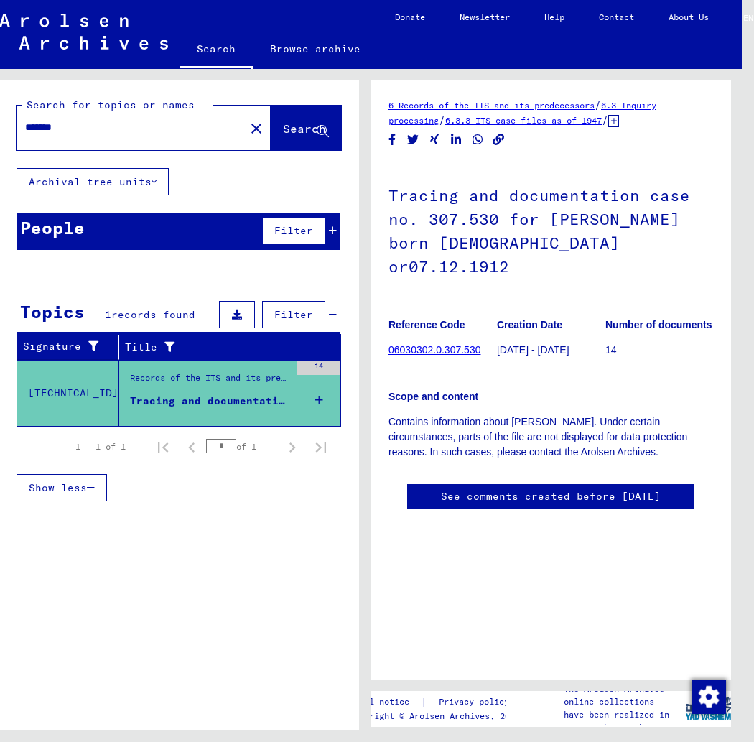
click at [401, 344] on link "06030302.0.307.530" at bounding box center [434, 349] width 92 height 11
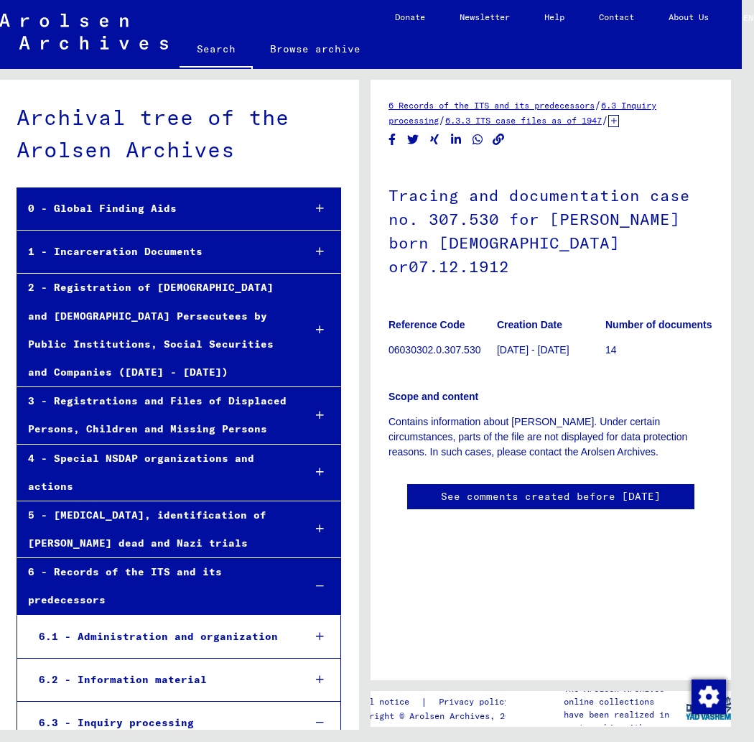
scroll to position [13245, 0]
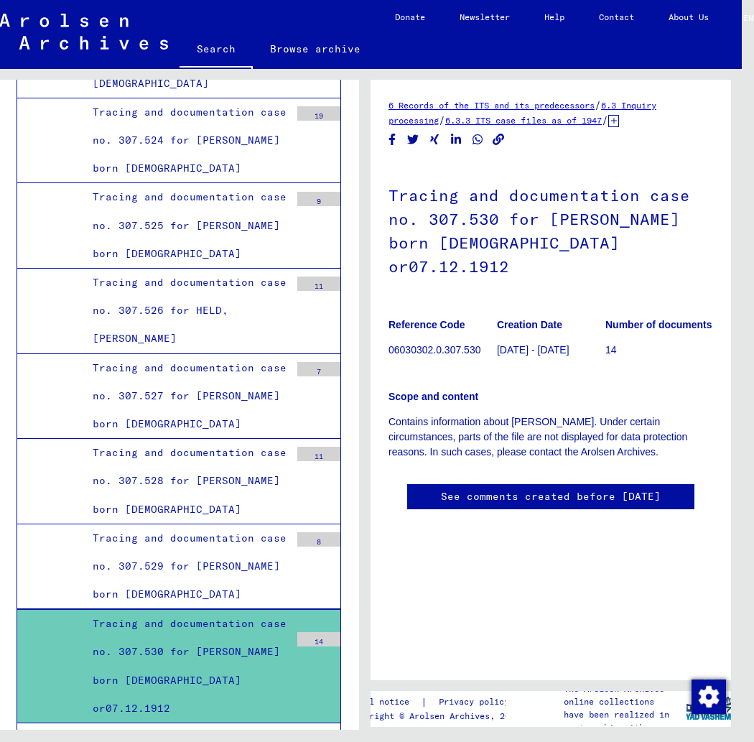
click at [581, 122] on link "6.3.3 ITS case files as of 1947" at bounding box center [523, 120] width 157 height 11
click at [640, 107] on link "6.3 Inquiry processing" at bounding box center [522, 113] width 268 height 26
click at [320, 632] on div "14" at bounding box center [318, 639] width 43 height 14
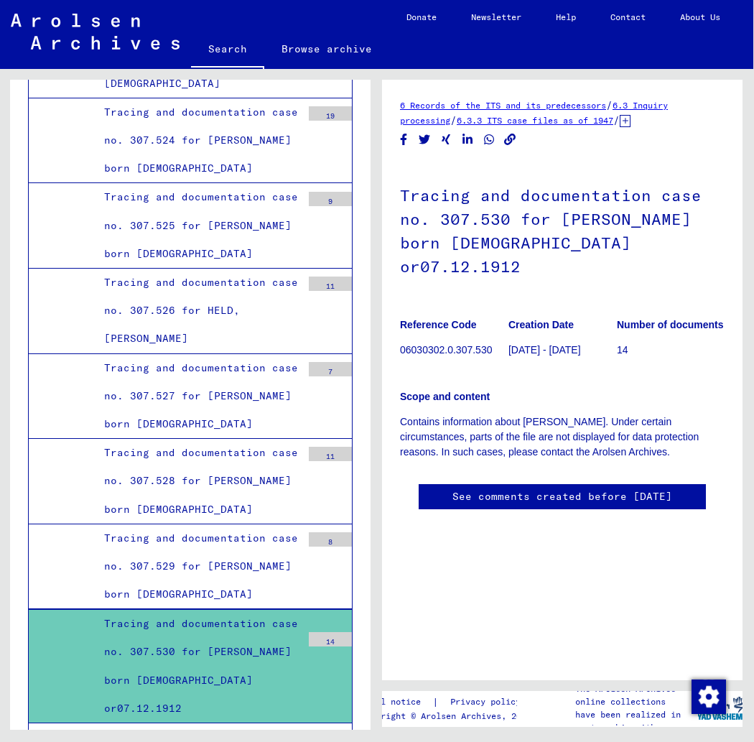
scroll to position [0, 4]
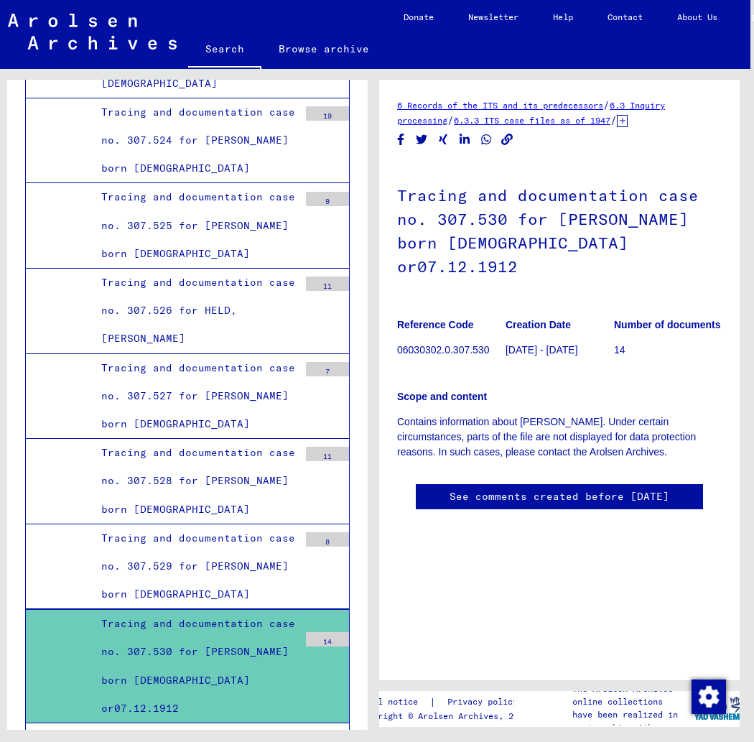
click at [257, 610] on div "Tracing and documentation case no. 307.530 for [PERSON_NAME] born [DEMOGRAPHIC_…" at bounding box center [194, 666] width 208 height 113
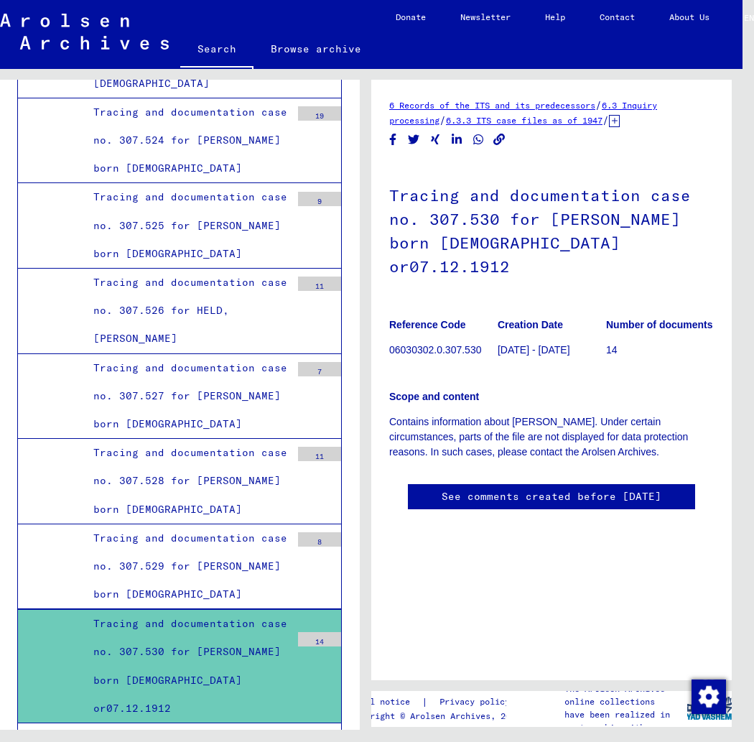
drag, startPoint x: 651, startPoint y: 302, endPoint x: 628, endPoint y: 317, distance: 27.5
click at [648, 319] on b "Number of documents" at bounding box center [659, 324] width 107 height 11
click at [610, 342] on p "14" at bounding box center [660, 349] width 108 height 15
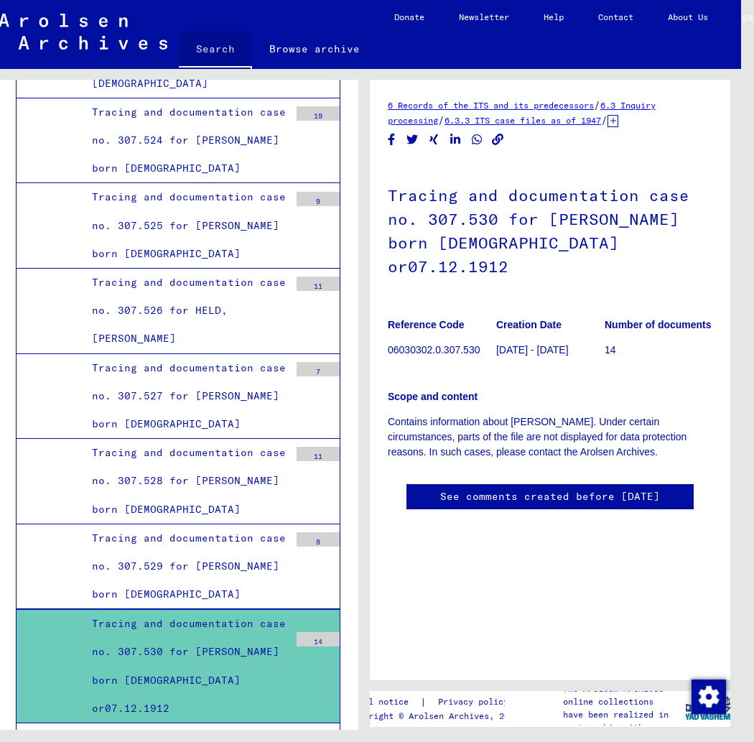
click at [215, 50] on link "Search" at bounding box center [215, 50] width 73 height 37
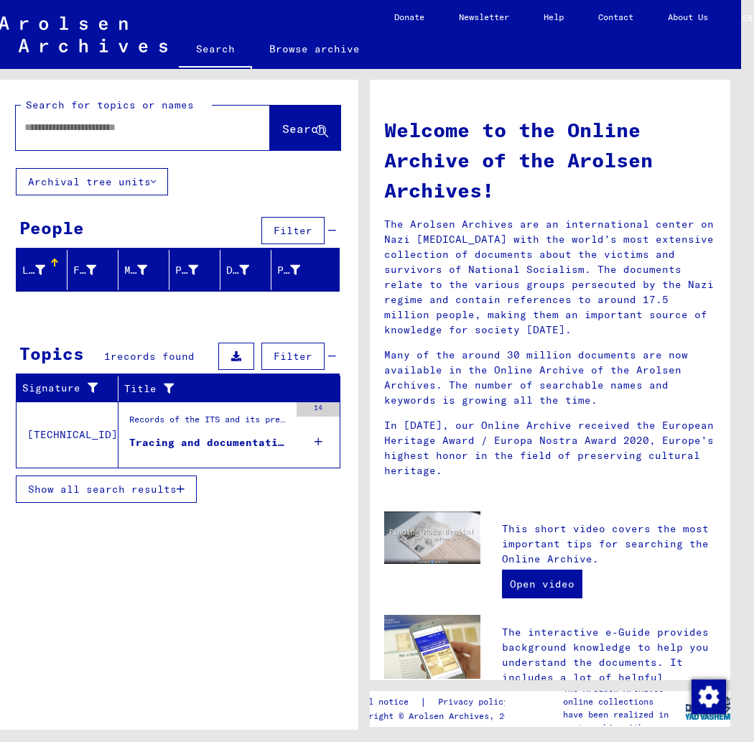
click at [113, 129] on input "text" at bounding box center [125, 127] width 202 height 15
click at [289, 129] on span "Search" at bounding box center [302, 128] width 43 height 14
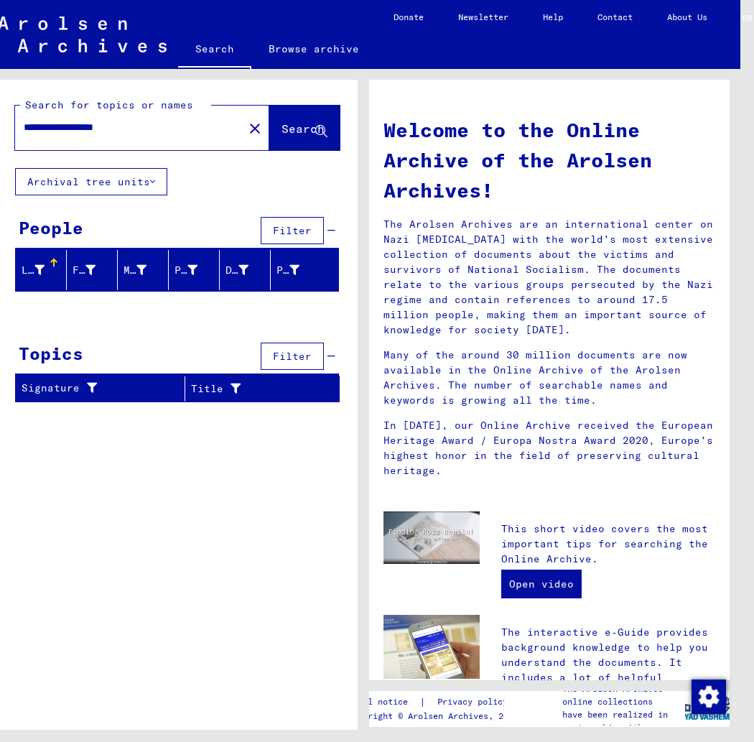
drag, startPoint x: 98, startPoint y: 128, endPoint x: 17, endPoint y: 127, distance: 80.4
click at [17, 127] on div "**********" at bounding box center [120, 127] width 211 height 32
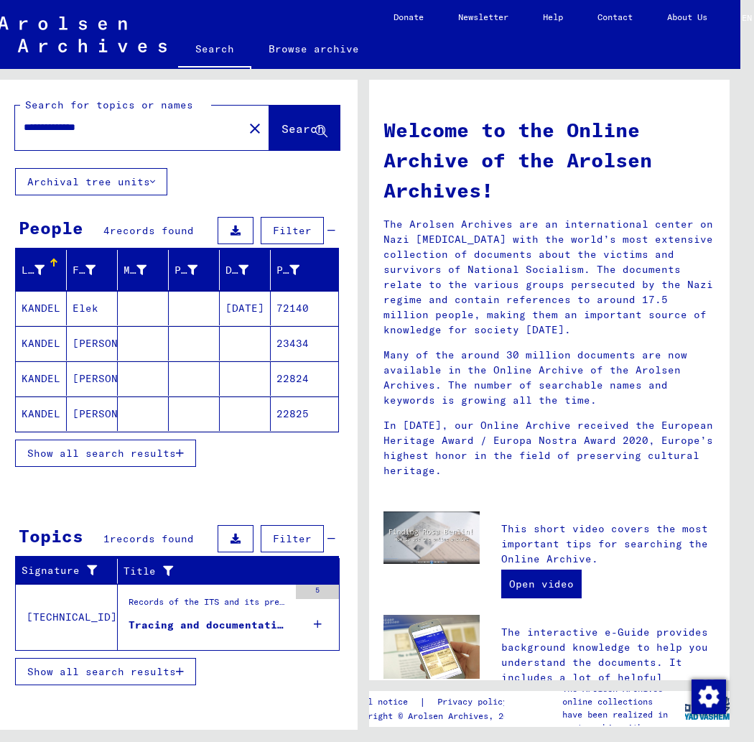
scroll to position [0, 13]
click at [234, 626] on div "Tracing and documentation case no. 825.393 for [PERSON_NAME] born [DEMOGRAPHIC_…" at bounding box center [209, 624] width 160 height 15
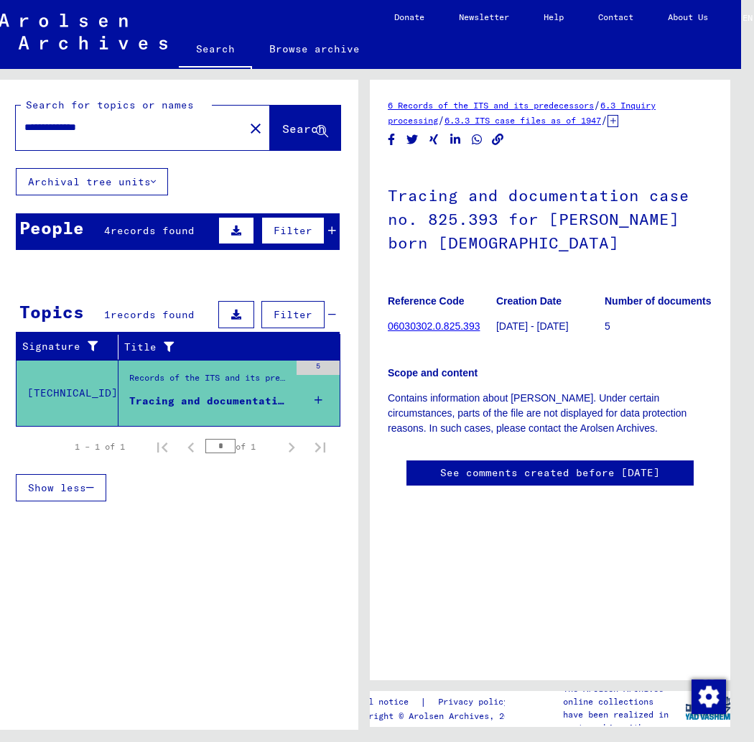
drag, startPoint x: 118, startPoint y: 131, endPoint x: 14, endPoint y: 122, distance: 104.5
click at [14, 122] on div "**********" at bounding box center [178, 124] width 360 height 88
type input "**********"
click at [289, 128] on span "Search" at bounding box center [303, 128] width 43 height 14
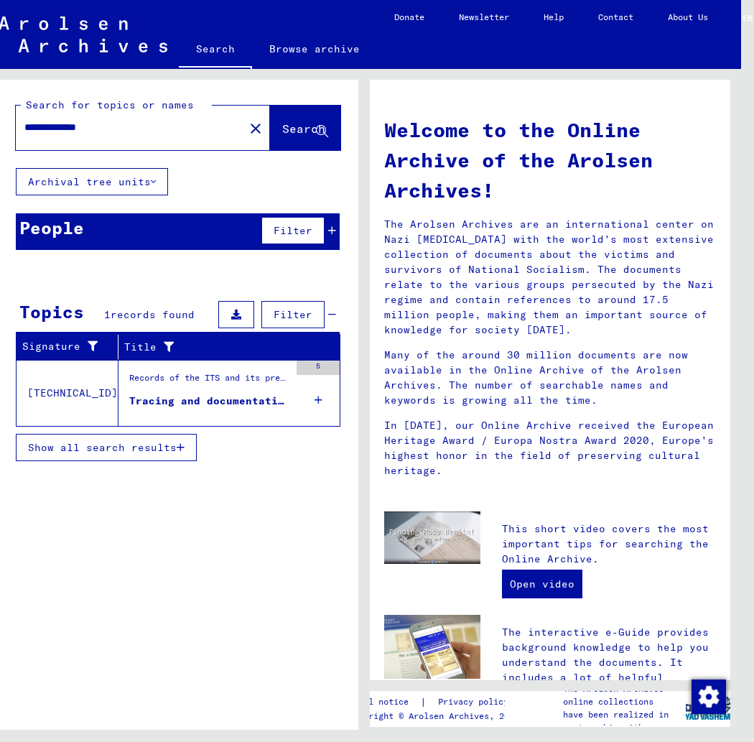
click at [232, 400] on div "Tracing and documentation case no. 860.548 for KALFUSS, CELINA born [DEMOGRAPHI…" at bounding box center [209, 400] width 160 height 15
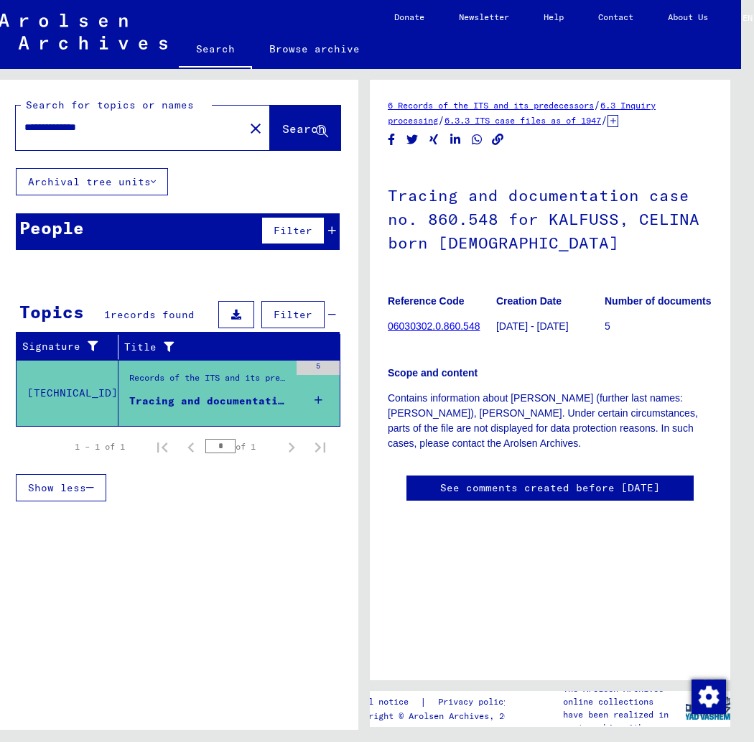
scroll to position [1, 0]
click at [444, 325] on link "06030302.0.860.548" at bounding box center [434, 325] width 92 height 11
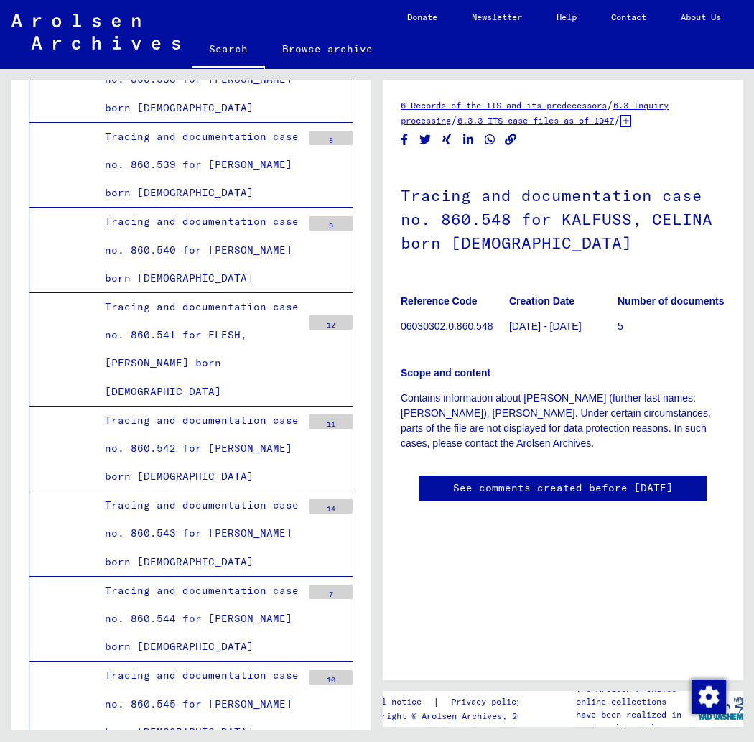
click at [499, 105] on link "6 Records of the ITS and its predecessors" at bounding box center [504, 105] width 206 height 11
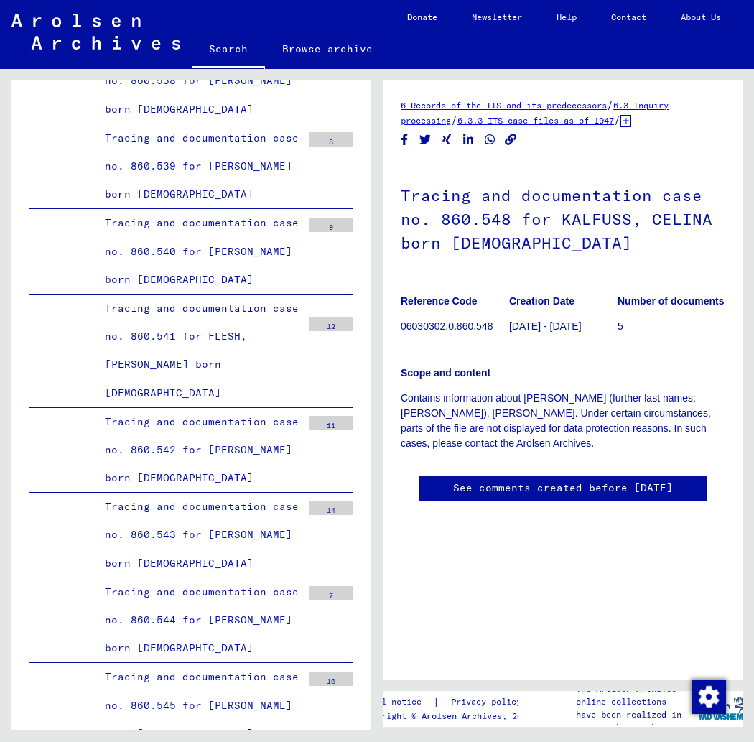
scroll to position [23840, 0]
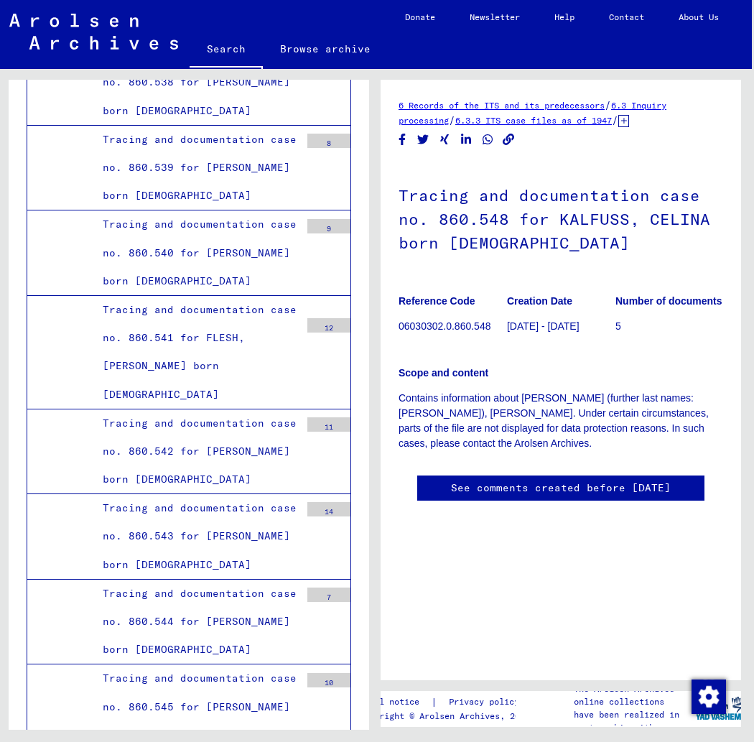
scroll to position [0, 0]
drag, startPoint x: 398, startPoint y: 326, endPoint x: 489, endPoint y: 327, distance: 91.2
click at [489, 327] on p "06030302.0.860.548" at bounding box center [452, 326] width 108 height 15
click at [492, 326] on p "06030302.0.860.548" at bounding box center [452, 326] width 108 height 15
click at [491, 326] on p "06030302.0.860.548" at bounding box center [452, 326] width 108 height 15
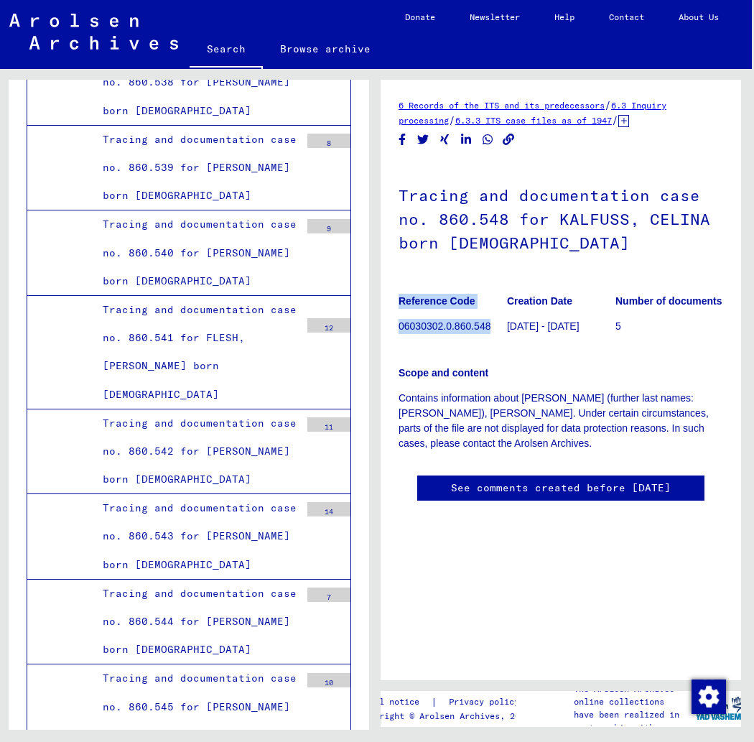
drag, startPoint x: 489, startPoint y: 325, endPoint x: 397, endPoint y: 322, distance: 92.0
click at [397, 322] on yv-its-full-details "6 Records of the ITS and its predecessors / 6.3 Inquiry processing / 6.3.3 ITS …" at bounding box center [560, 314] width 360 height 432
copy figure "Reference Code 06030302.0.860.548"
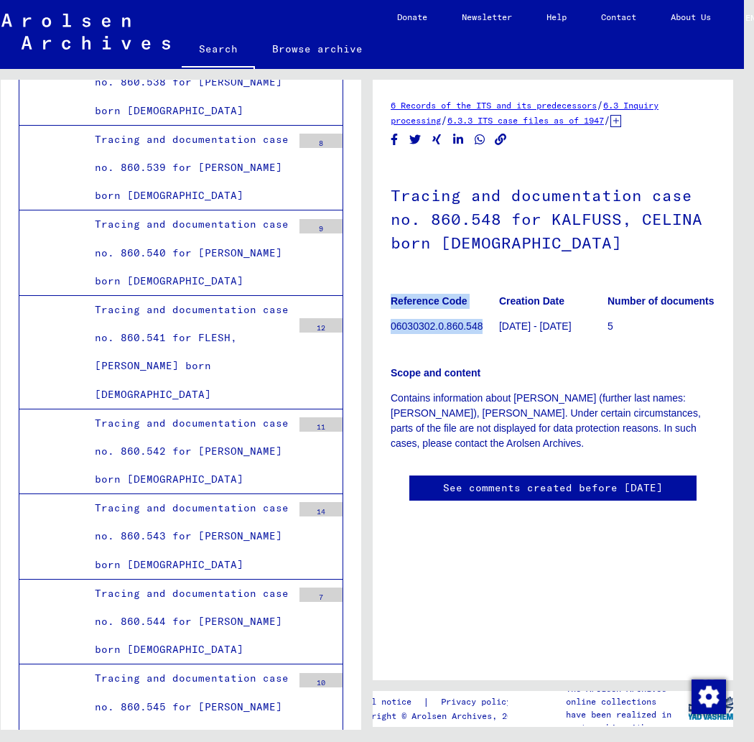
click at [337, 50] on link "Browse archive" at bounding box center [317, 49] width 125 height 34
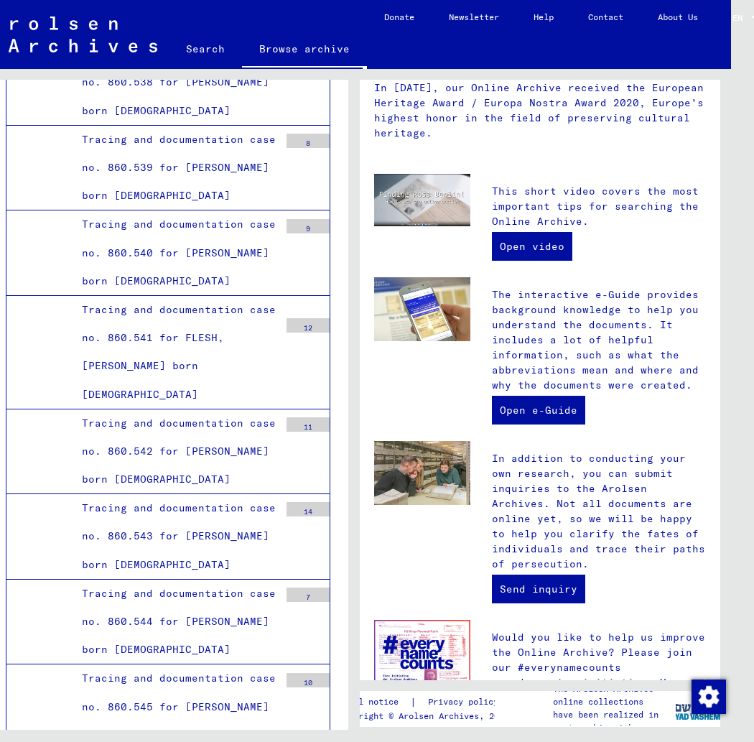
scroll to position [342, 0]
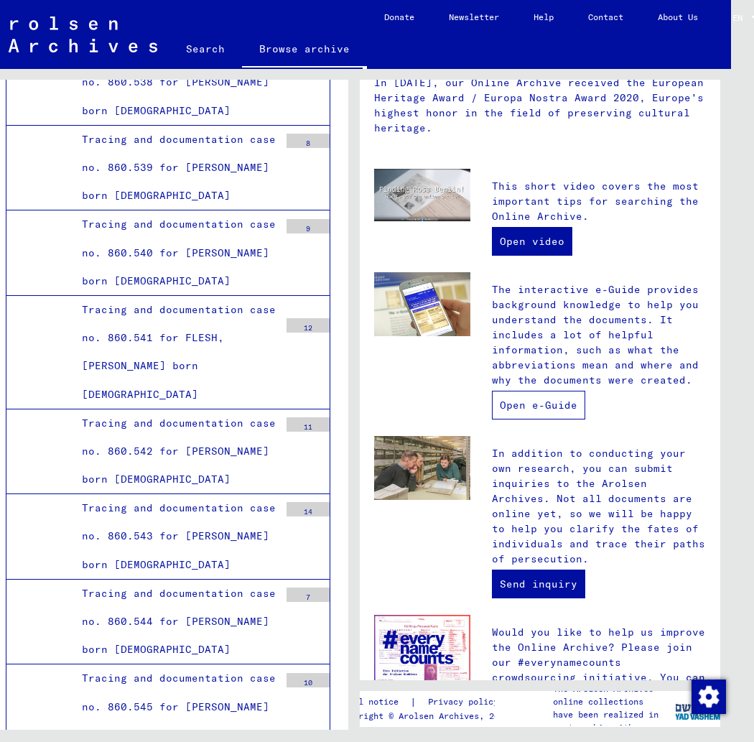
click at [543, 408] on link "Open e-Guide" at bounding box center [538, 405] width 93 height 29
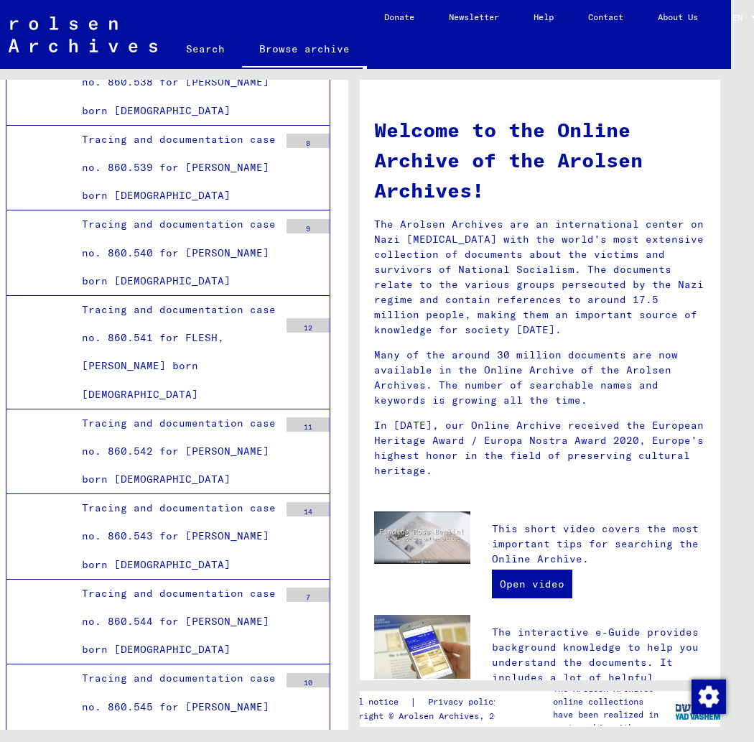
scroll to position [0, 5]
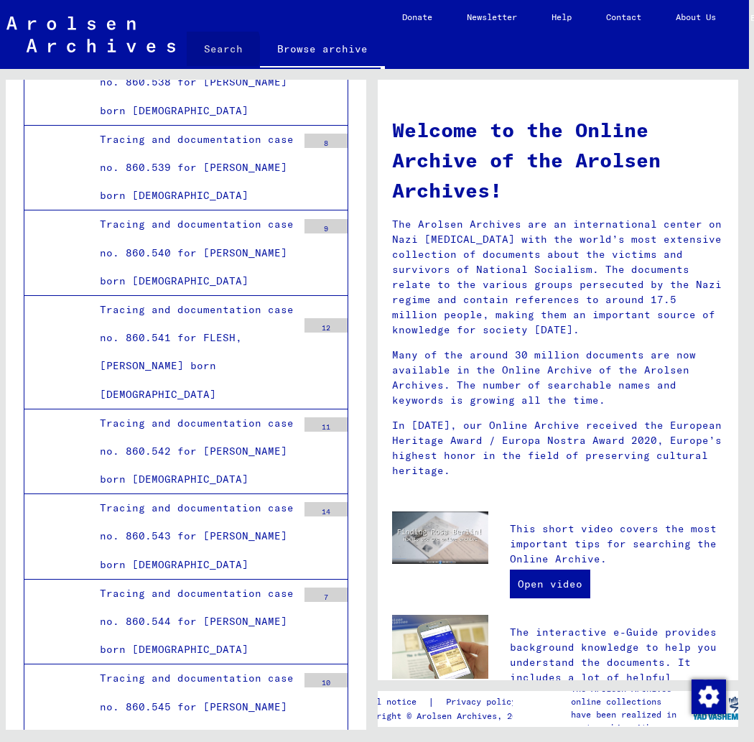
click at [210, 49] on link "Search" at bounding box center [223, 49] width 73 height 34
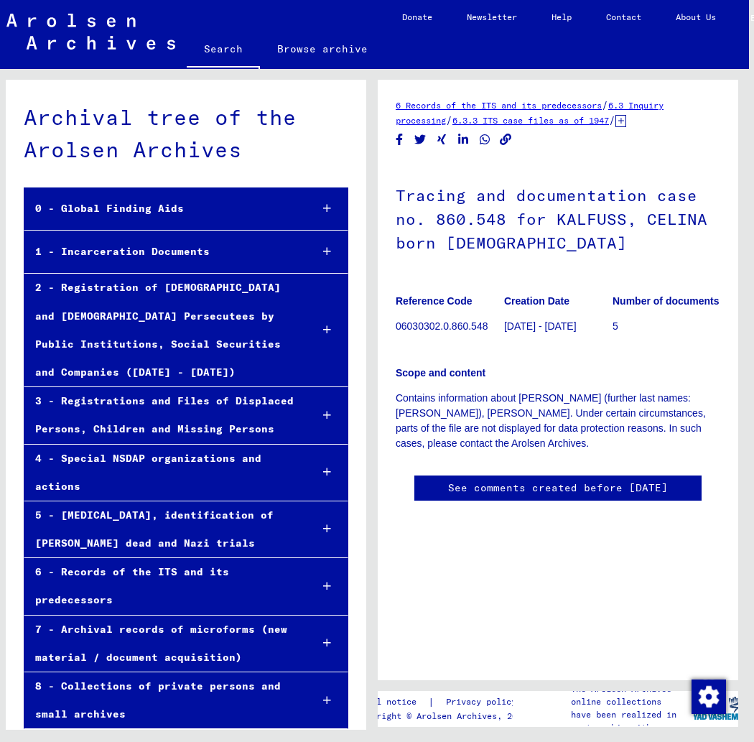
click at [587, 487] on link "See comments created before [DATE]" at bounding box center [558, 487] width 220 height 15
click at [643, 299] on b "Number of documents" at bounding box center [665, 300] width 107 height 11
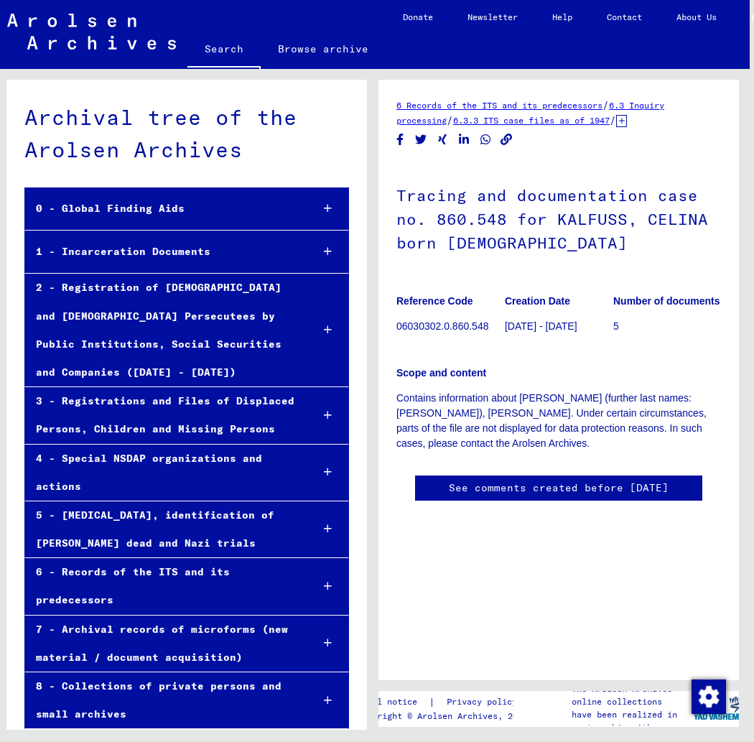
scroll to position [0, 3]
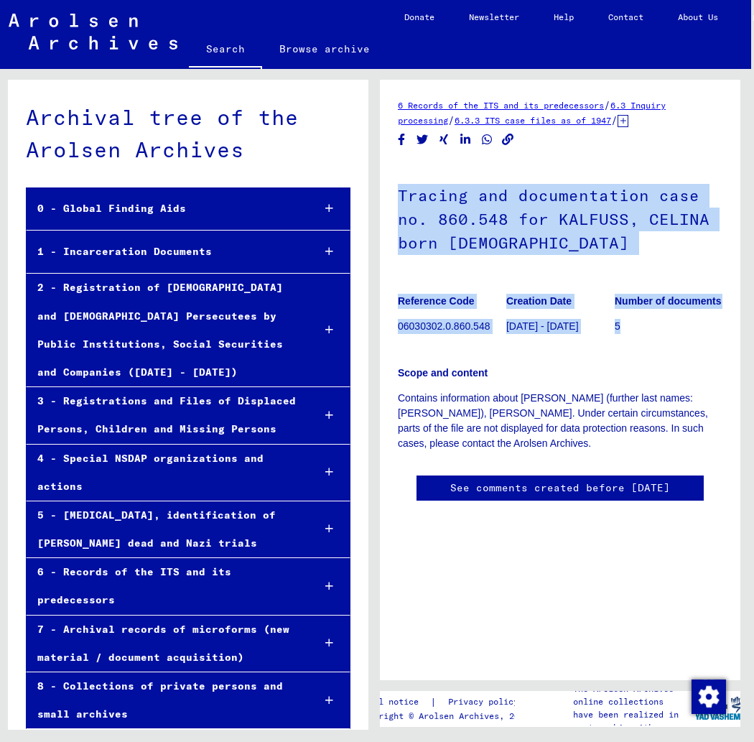
drag, startPoint x: 398, startPoint y: 195, endPoint x: 646, endPoint y: 323, distance: 278.7
click at [646, 323] on div "Tracing and documentation case no. 860.548 for [PERSON_NAME] born [DEMOGRAPHIC_…" at bounding box center [560, 306] width 325 height 289
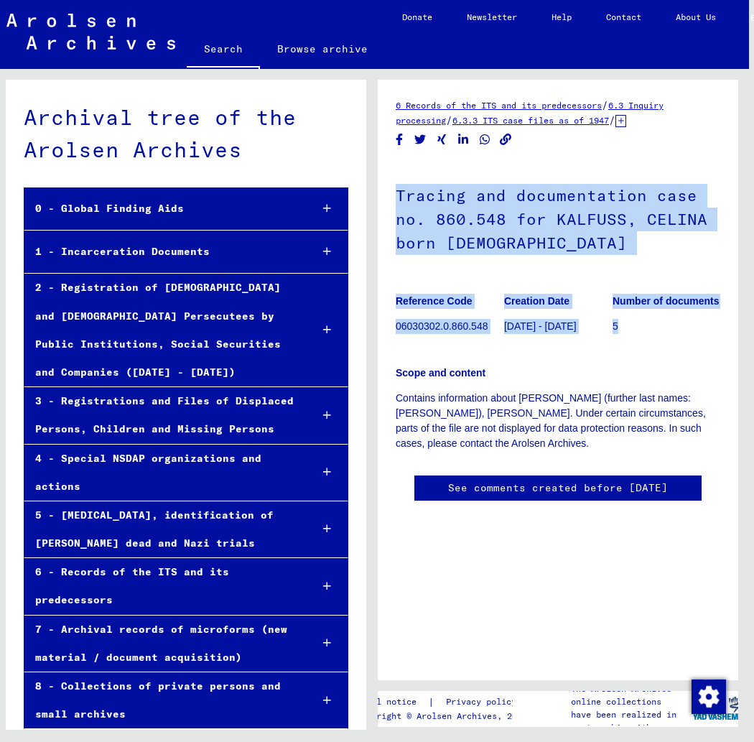
copy div "Tracing and documentation case no. 860.548 for [PERSON_NAME] born [DEMOGRAPHIC_…"
